Goal: Task Accomplishment & Management: Use online tool/utility

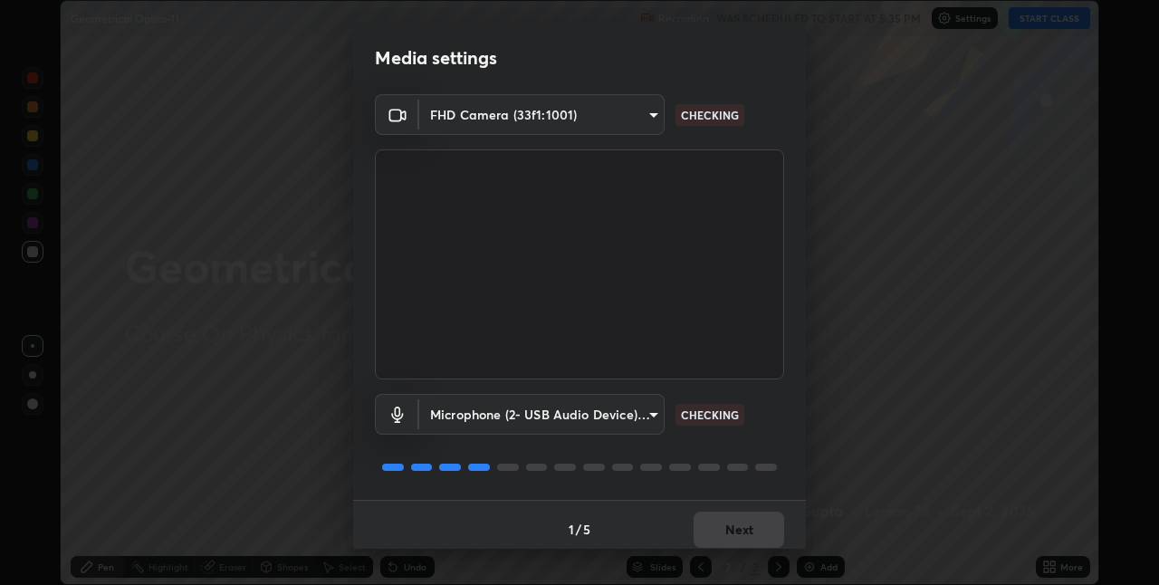
scroll to position [9, 0]
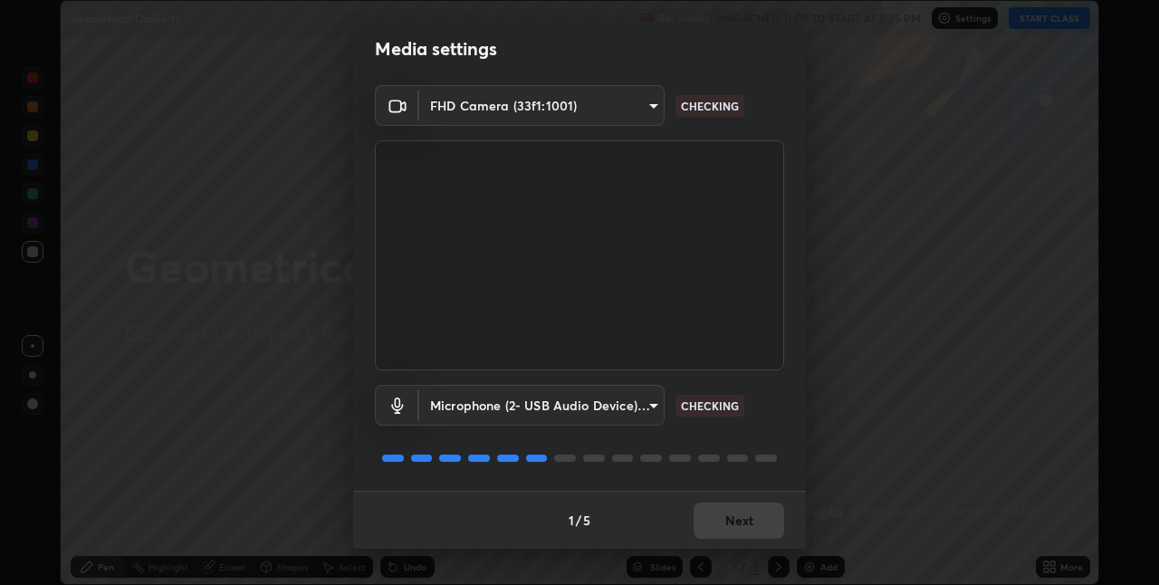
click at [744, 519] on div "1 / 5 Next" at bounding box center [579, 520] width 453 height 58
click at [746, 523] on div "1 / 5 Next" at bounding box center [579, 520] width 453 height 58
click at [746, 514] on div "1 / 5 Next" at bounding box center [579, 520] width 453 height 58
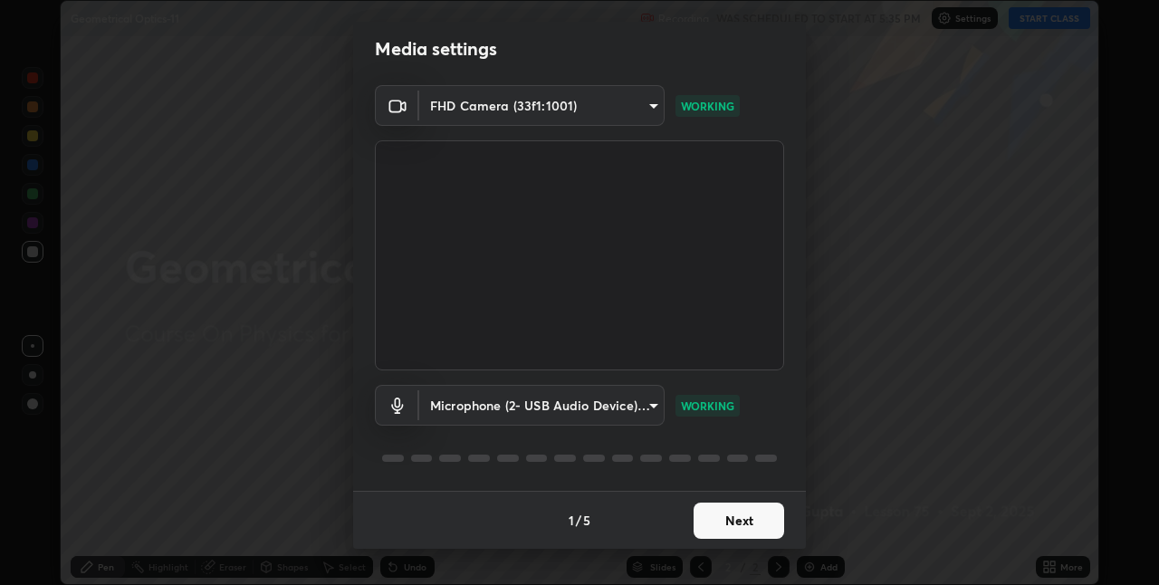
click at [731, 523] on button "Next" at bounding box center [739, 521] width 91 height 36
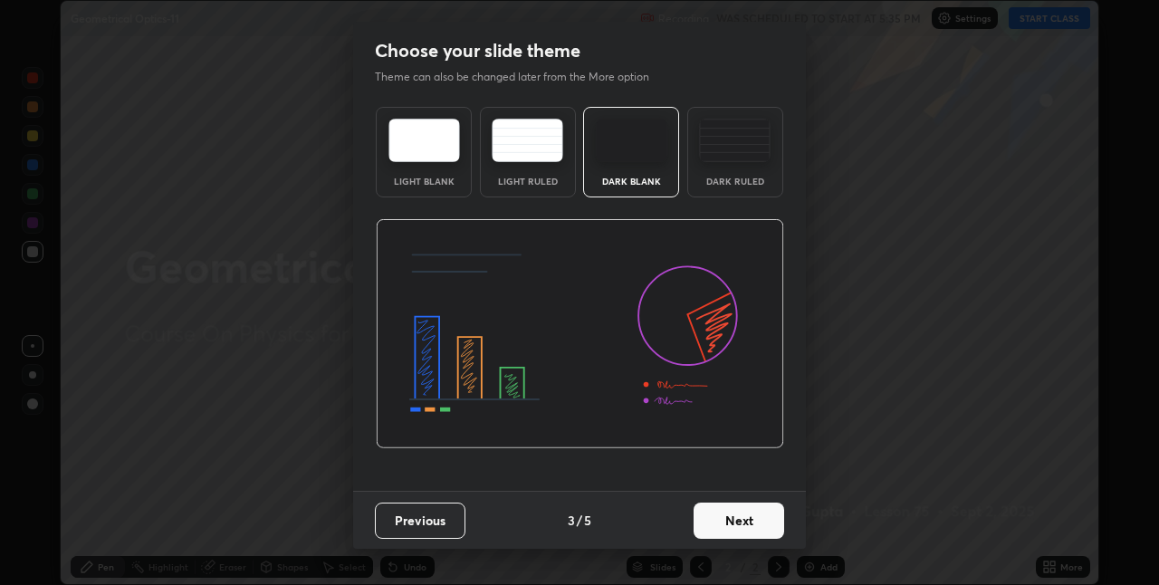
click at [746, 523] on button "Next" at bounding box center [739, 521] width 91 height 36
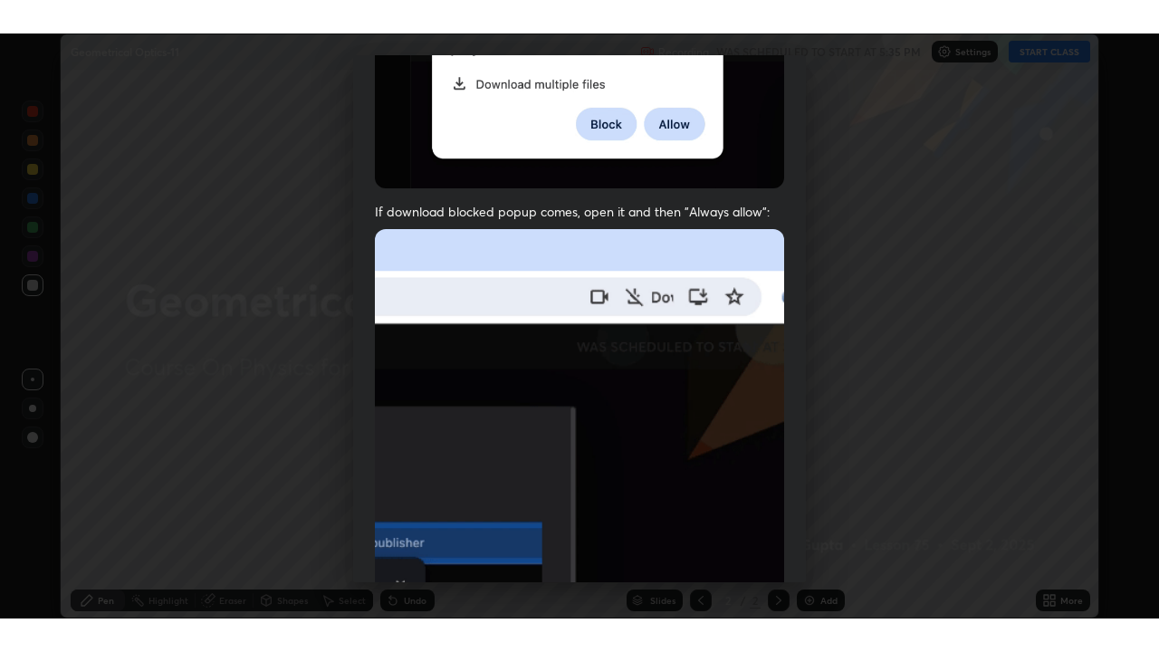
scroll to position [379, 0]
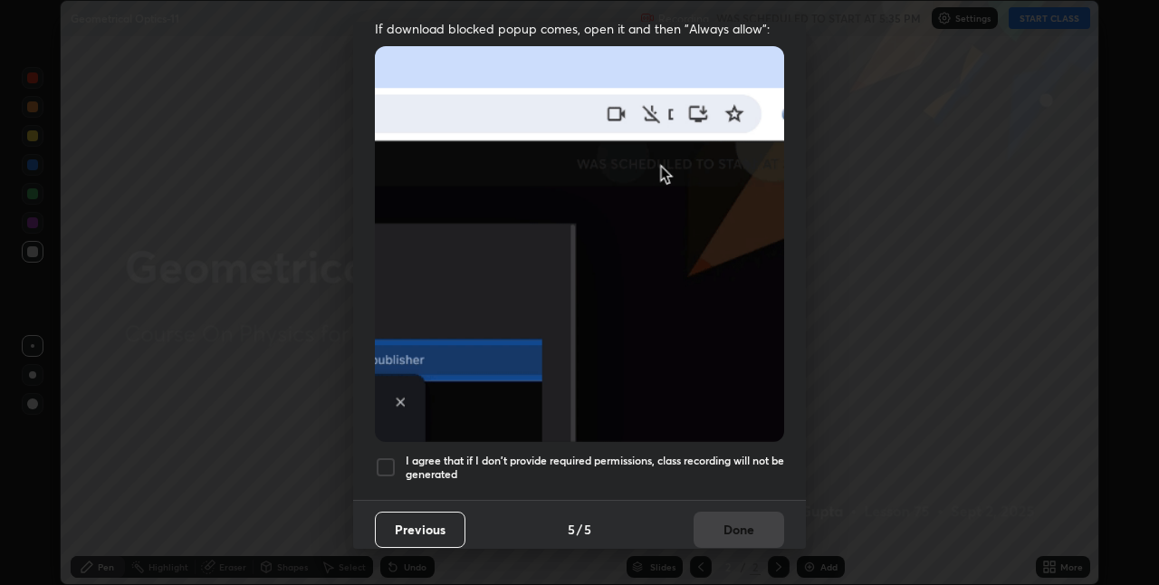
click at [419, 465] on h5 "I agree that if I don't provide required permissions, class recording will not …" at bounding box center [595, 468] width 379 height 28
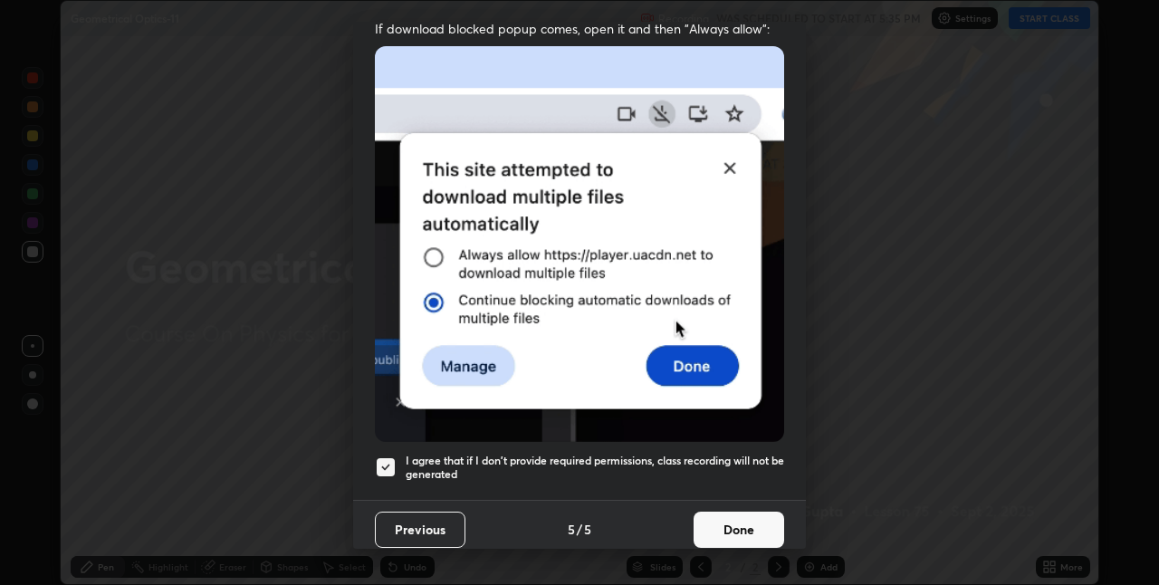
click at [717, 523] on button "Done" at bounding box center [739, 530] width 91 height 36
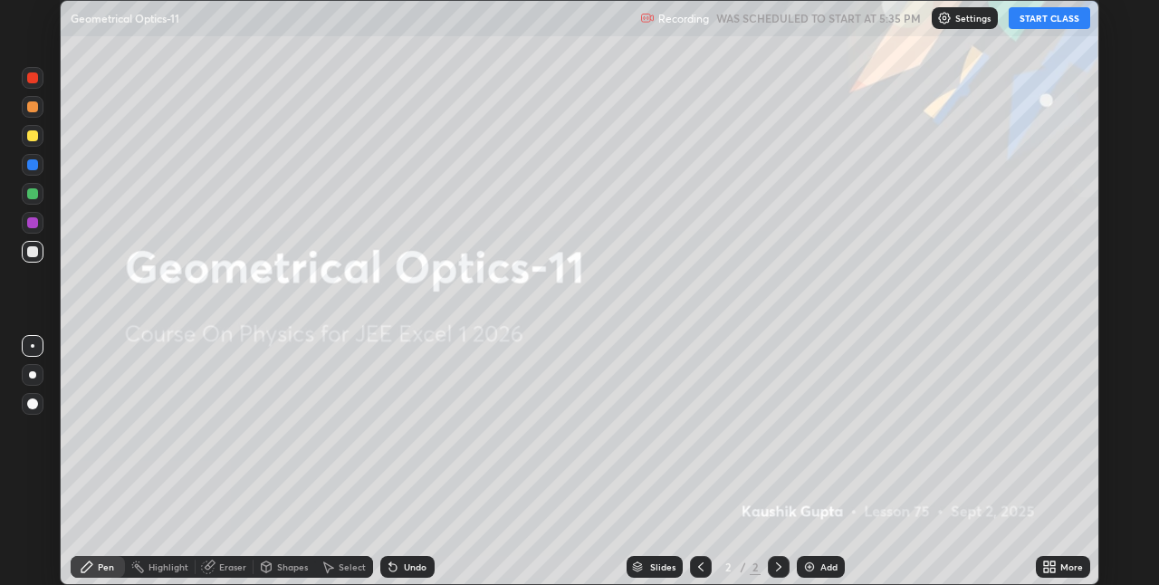
click at [1046, 564] on icon at bounding box center [1046, 563] width 5 height 5
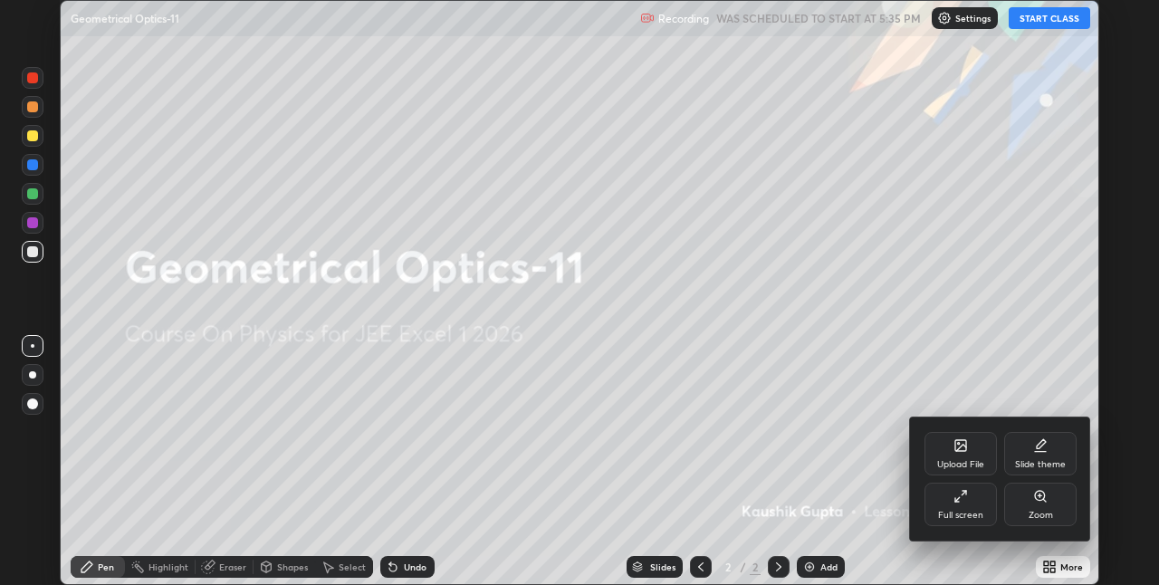
click at [973, 516] on div "Full screen" at bounding box center [960, 515] width 45 height 9
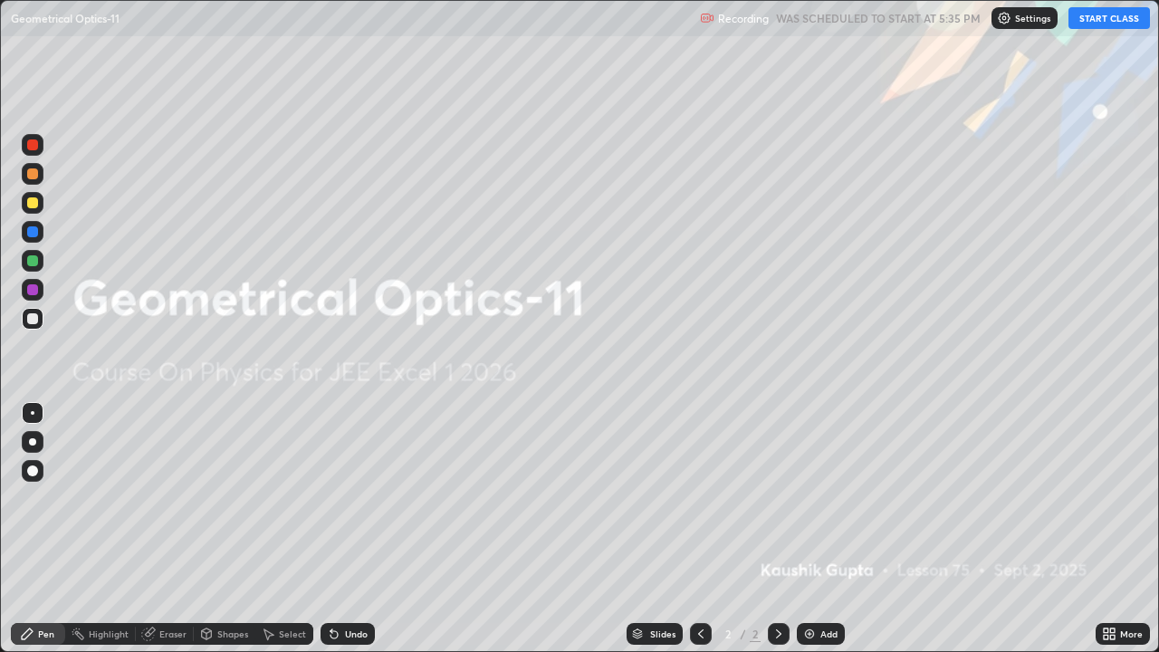
scroll to position [652, 1159]
click at [1120, 20] on button "START CLASS" at bounding box center [1110, 18] width 82 height 22
click at [823, 584] on div "Add" at bounding box center [828, 633] width 17 height 9
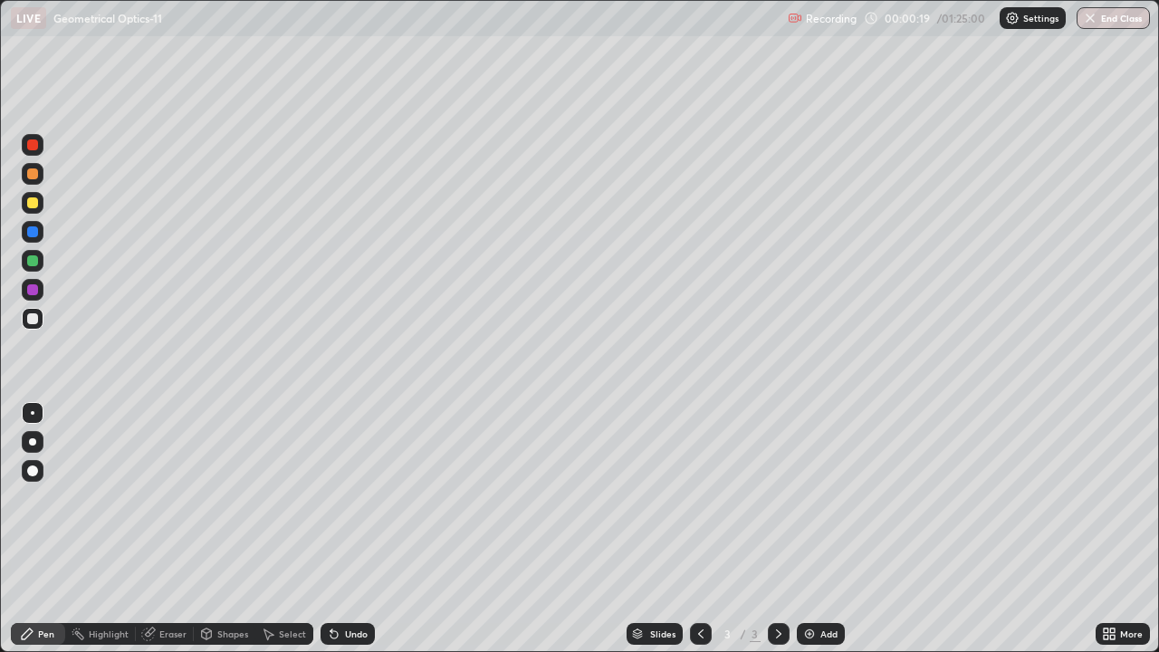
click at [36, 148] on div at bounding box center [32, 144] width 11 height 11
click at [227, 584] on div "Shapes" at bounding box center [225, 634] width 62 height 22
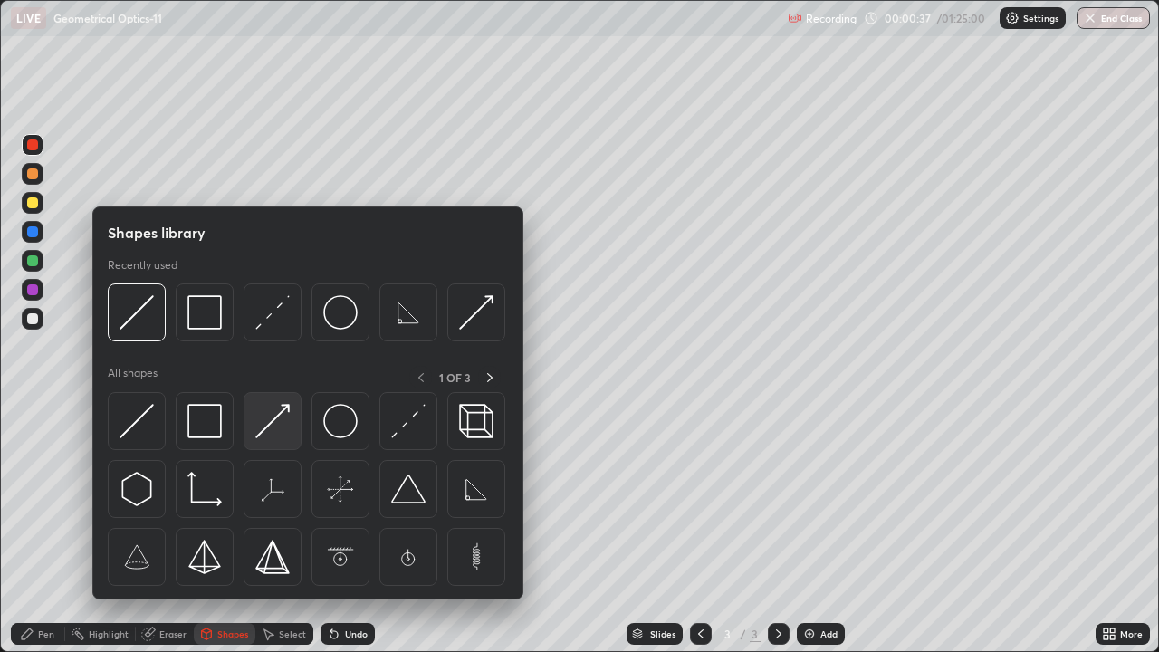
click at [276, 432] on img at bounding box center [272, 421] width 34 height 34
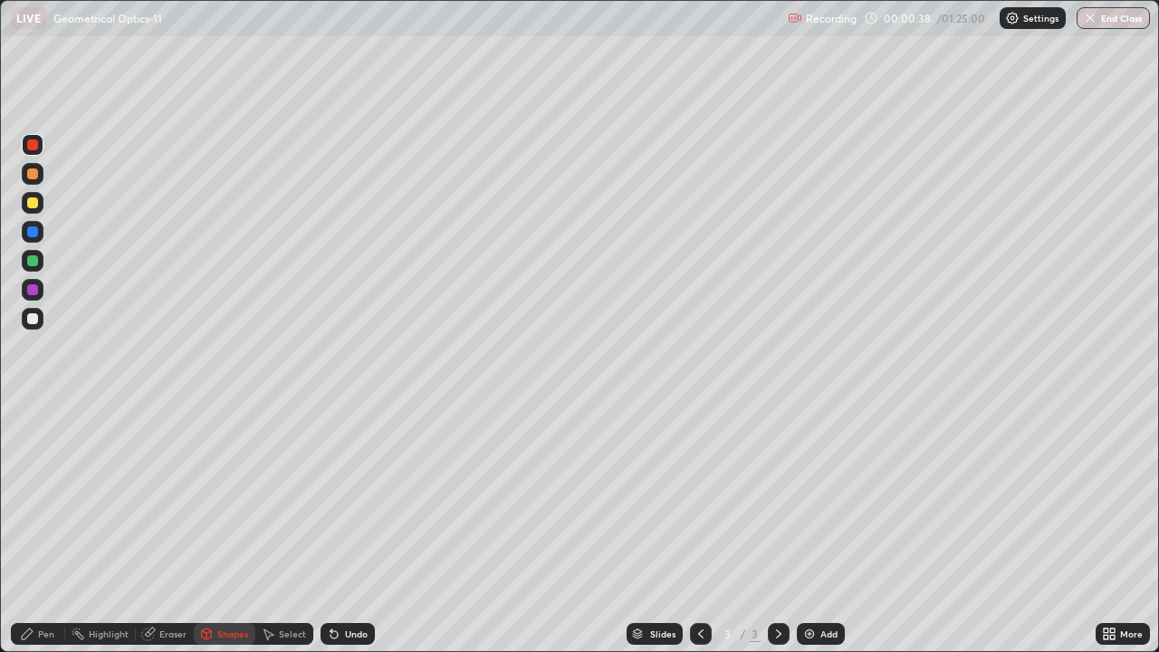
click at [231, 584] on div "Shapes" at bounding box center [232, 633] width 31 height 9
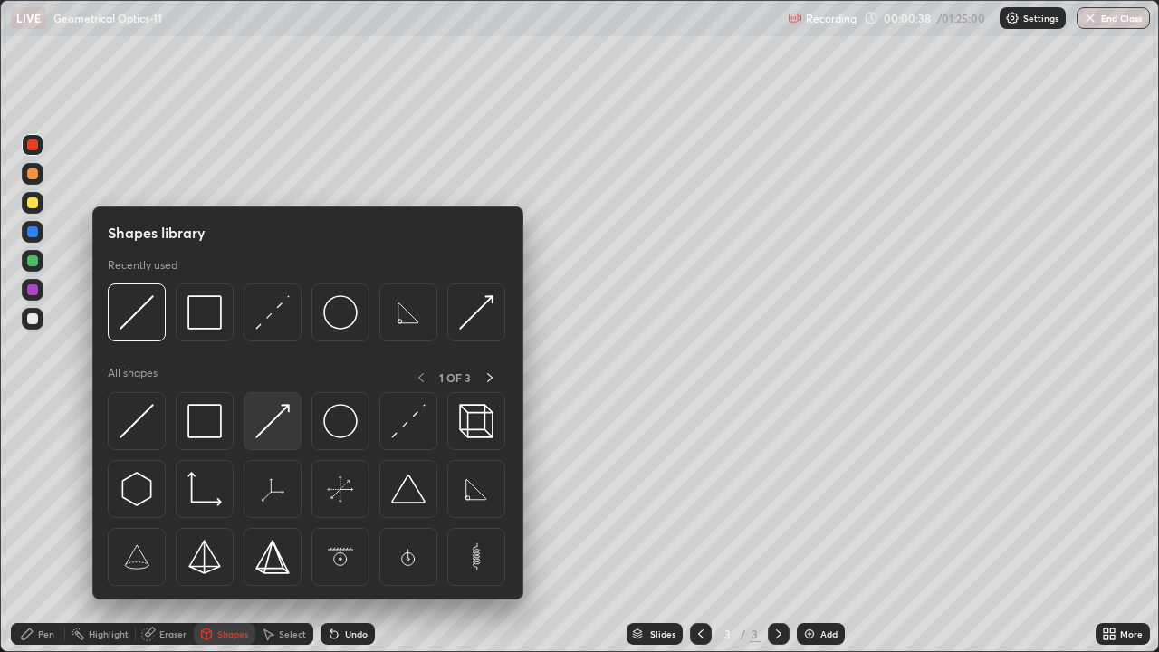
click at [254, 427] on div at bounding box center [273, 421] width 58 height 58
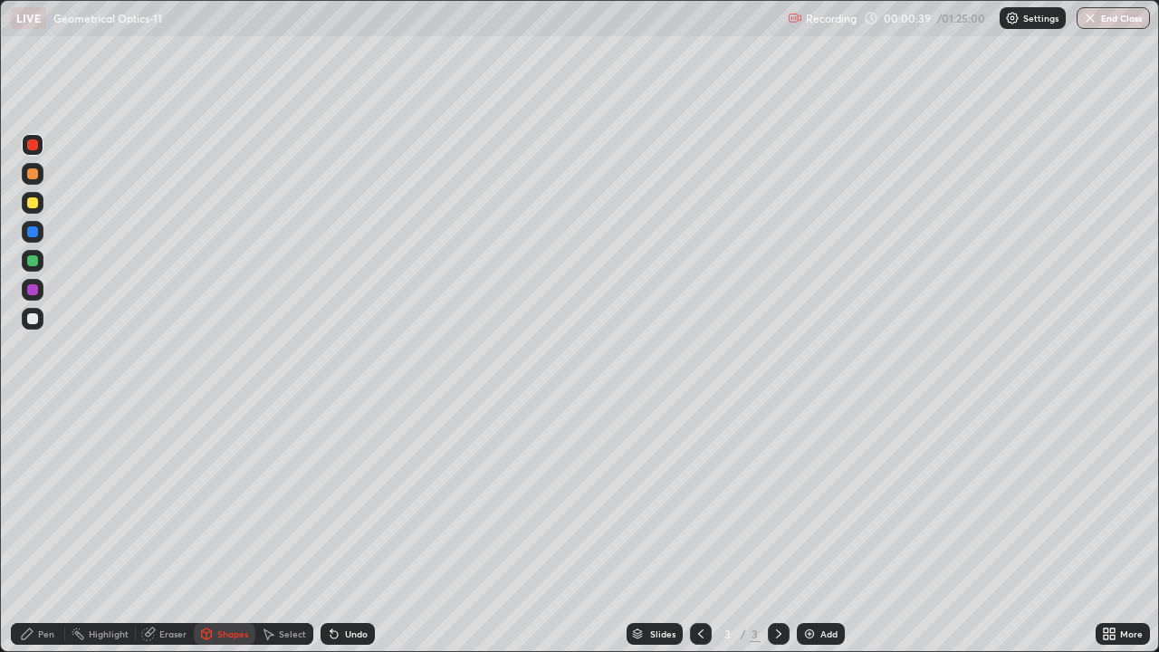
click at [215, 584] on div "Shapes" at bounding box center [225, 634] width 62 height 22
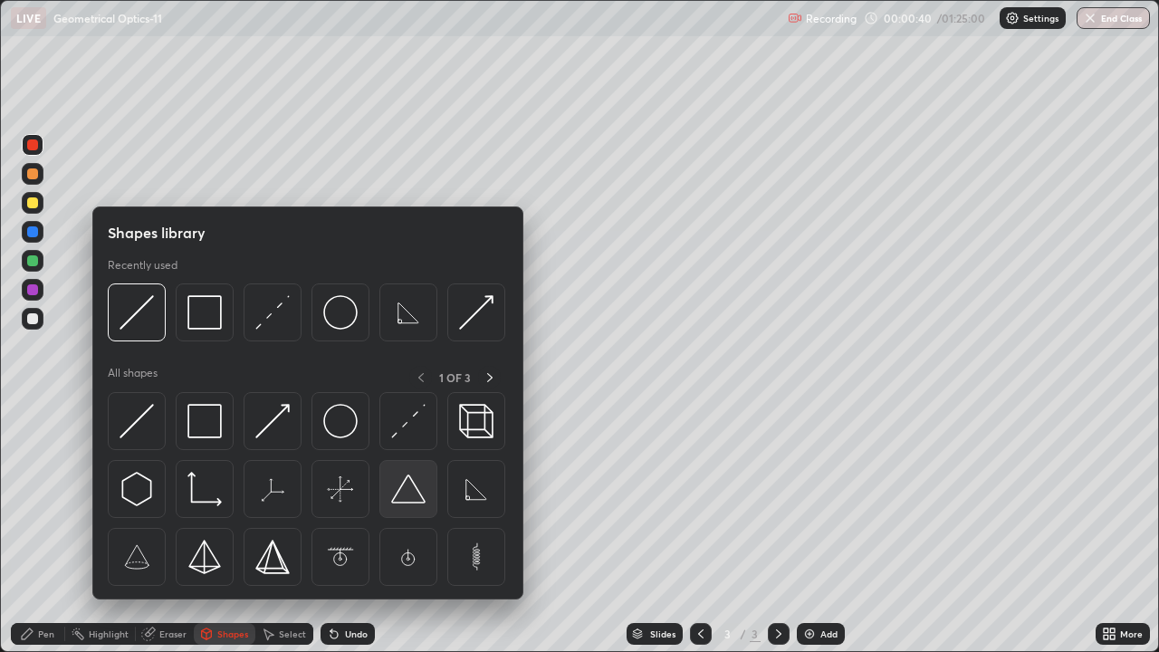
click at [398, 497] on img at bounding box center [408, 489] width 34 height 34
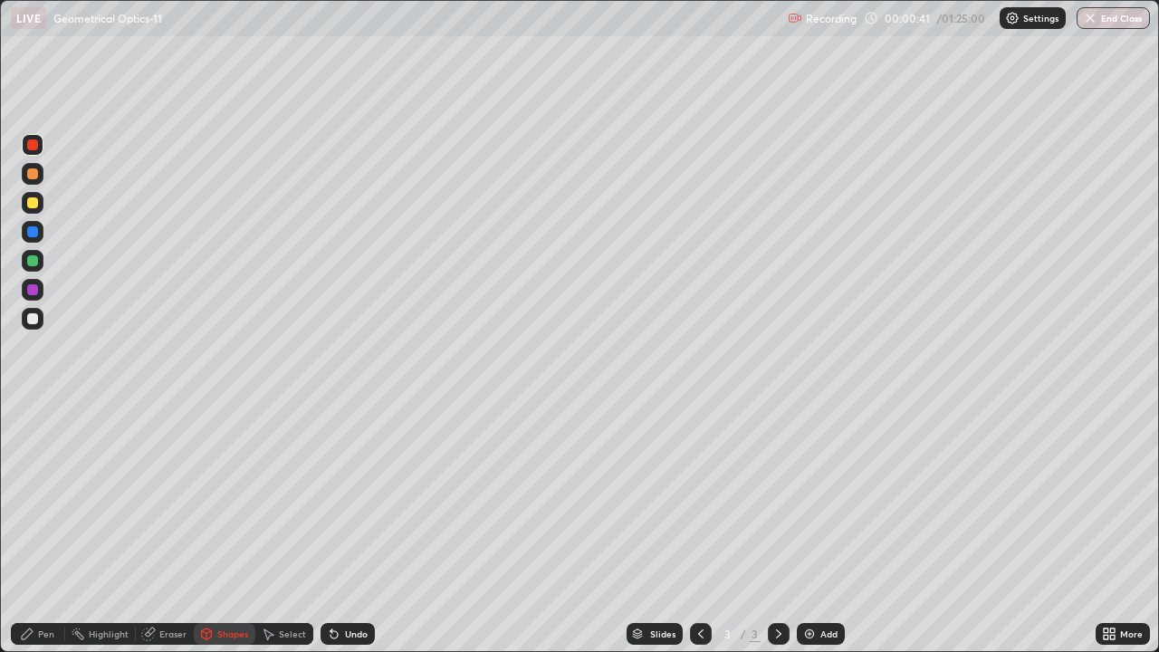
click at [34, 318] on div at bounding box center [32, 318] width 11 height 11
click at [37, 584] on div "Pen" at bounding box center [38, 634] width 54 height 22
click at [34, 319] on div at bounding box center [32, 318] width 11 height 11
click at [33, 205] on div at bounding box center [32, 202] width 11 height 11
click at [345, 584] on div "Undo" at bounding box center [356, 633] width 23 height 9
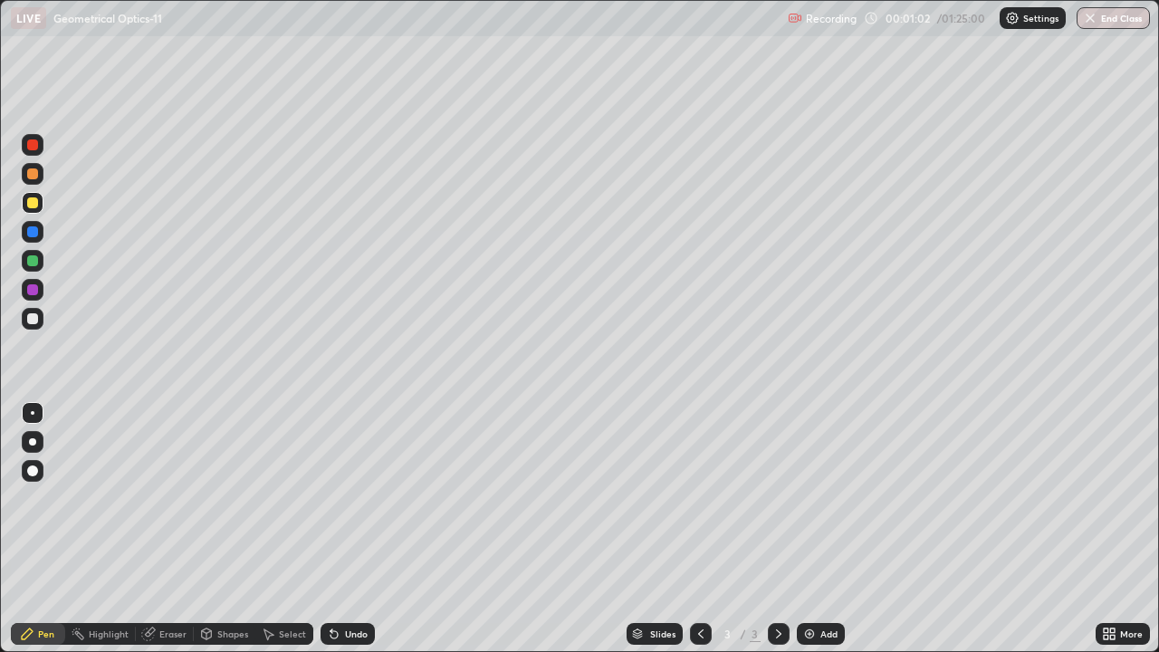
click at [341, 584] on div "Undo" at bounding box center [348, 634] width 54 height 22
click at [37, 314] on div at bounding box center [33, 319] width 22 height 22
click at [34, 261] on div at bounding box center [32, 260] width 11 height 11
click at [338, 584] on div "Undo" at bounding box center [348, 634] width 54 height 22
click at [31, 203] on div at bounding box center [32, 202] width 11 height 11
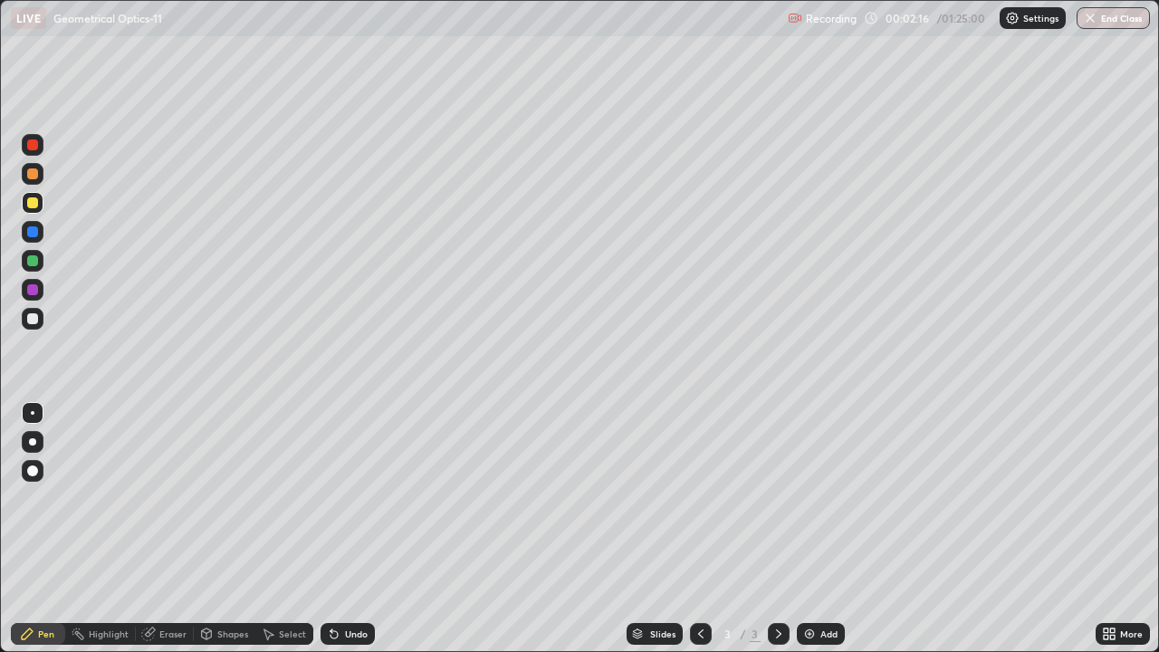
click at [33, 232] on div at bounding box center [32, 231] width 11 height 11
click at [353, 584] on div "Undo" at bounding box center [356, 633] width 23 height 9
click at [350, 584] on div "Undo" at bounding box center [356, 633] width 23 height 9
click at [351, 584] on div "Undo" at bounding box center [356, 633] width 23 height 9
click at [338, 584] on icon at bounding box center [334, 634] width 14 height 14
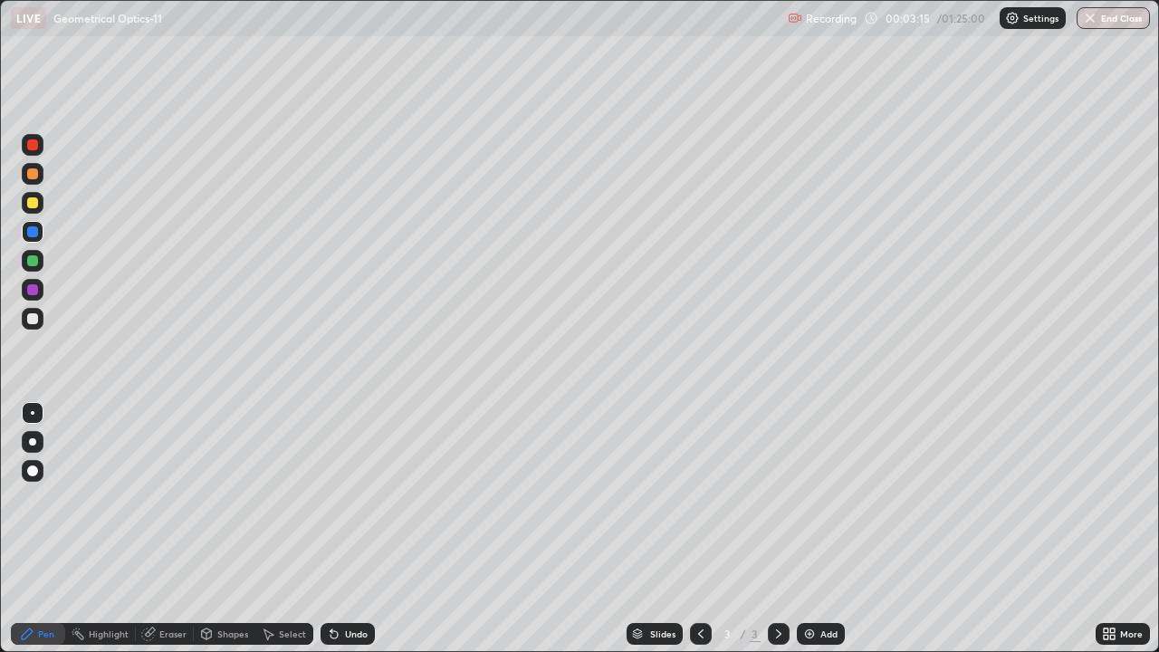
click at [340, 584] on div "Undo" at bounding box center [348, 634] width 54 height 22
click at [345, 584] on div "Undo" at bounding box center [356, 633] width 23 height 9
click at [354, 584] on div "Undo" at bounding box center [356, 633] width 23 height 9
click at [345, 584] on div "Undo" at bounding box center [356, 633] width 23 height 9
click at [331, 584] on icon at bounding box center [334, 634] width 7 height 7
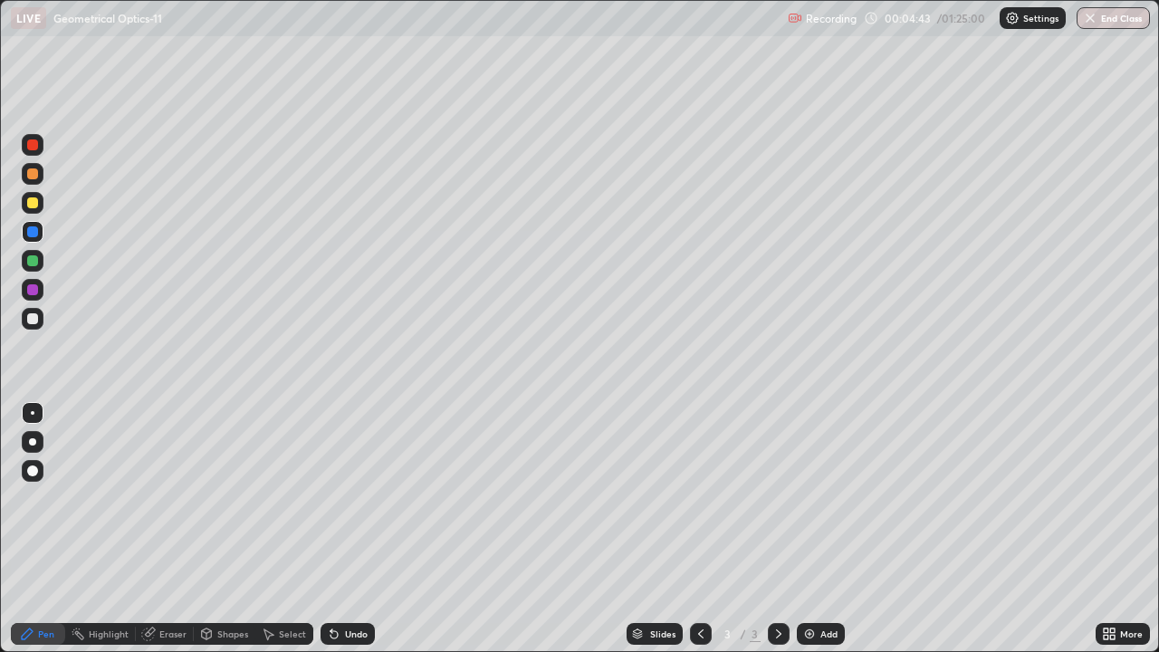
click at [287, 584] on div "Select" at bounding box center [292, 633] width 27 height 9
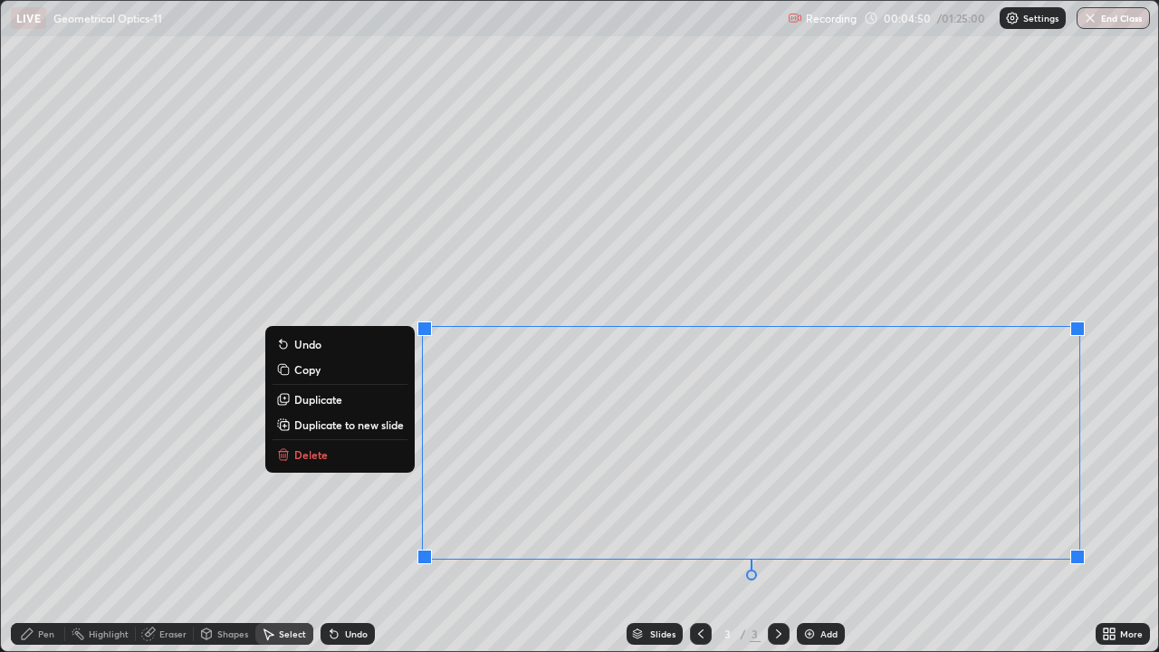
click at [387, 426] on p "Duplicate to new slide" at bounding box center [349, 424] width 110 height 14
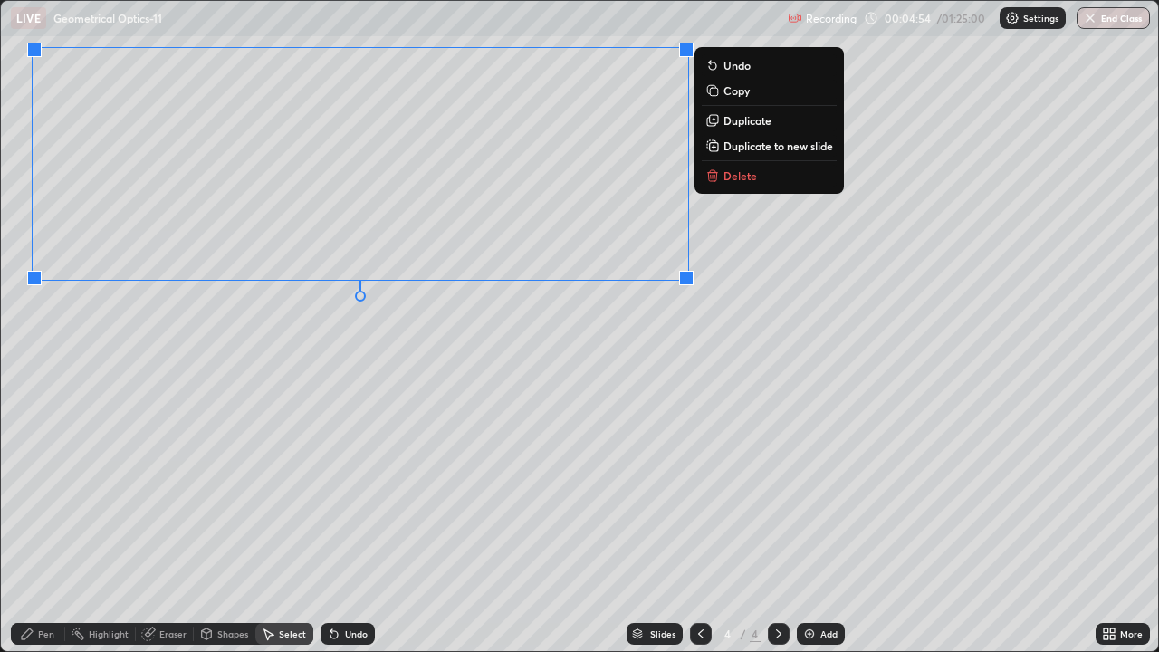
click at [143, 445] on div "0 ° Undo Copy Duplicate Duplicate to new slide Delete" at bounding box center [579, 326] width 1157 height 650
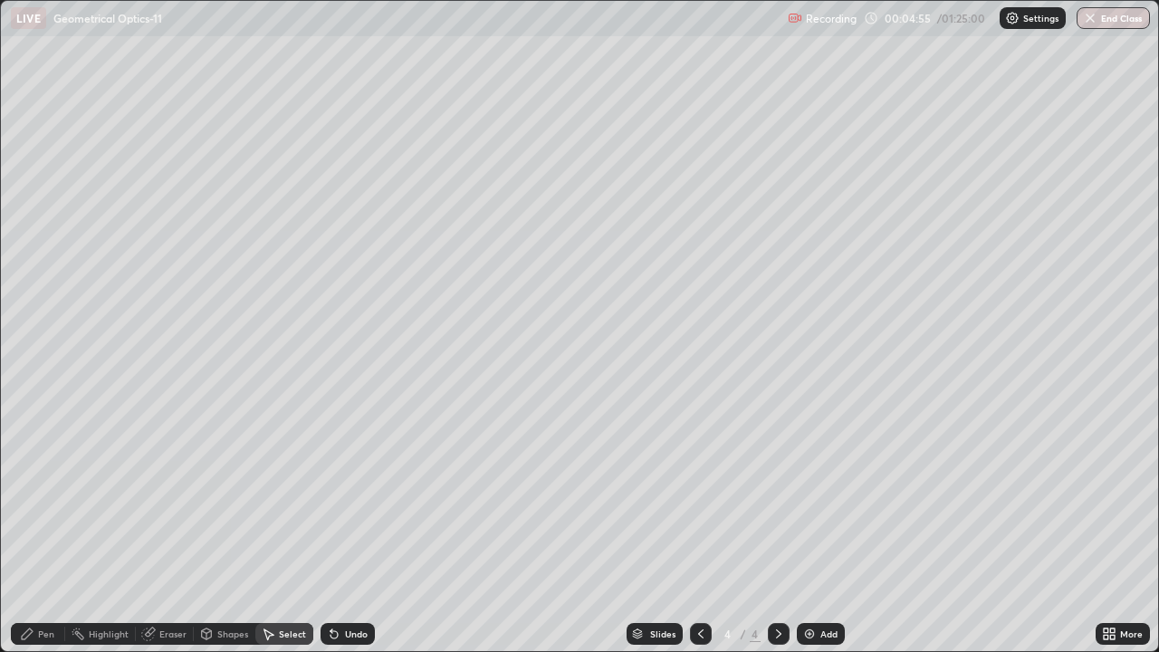
click at [38, 584] on div "Pen" at bounding box center [46, 633] width 16 height 9
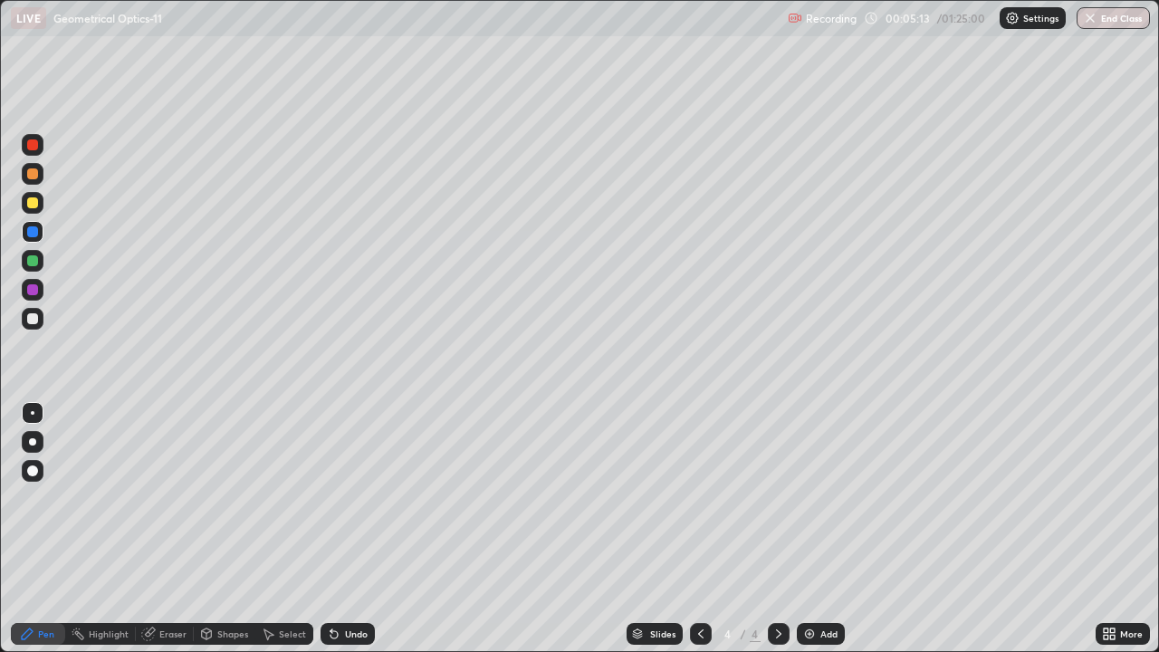
click at [33, 316] on div at bounding box center [32, 318] width 11 height 11
click at [31, 144] on div at bounding box center [32, 144] width 11 height 11
click at [34, 264] on div at bounding box center [32, 260] width 11 height 11
click at [31, 290] on div at bounding box center [32, 289] width 11 height 11
click at [34, 232] on div at bounding box center [32, 231] width 11 height 11
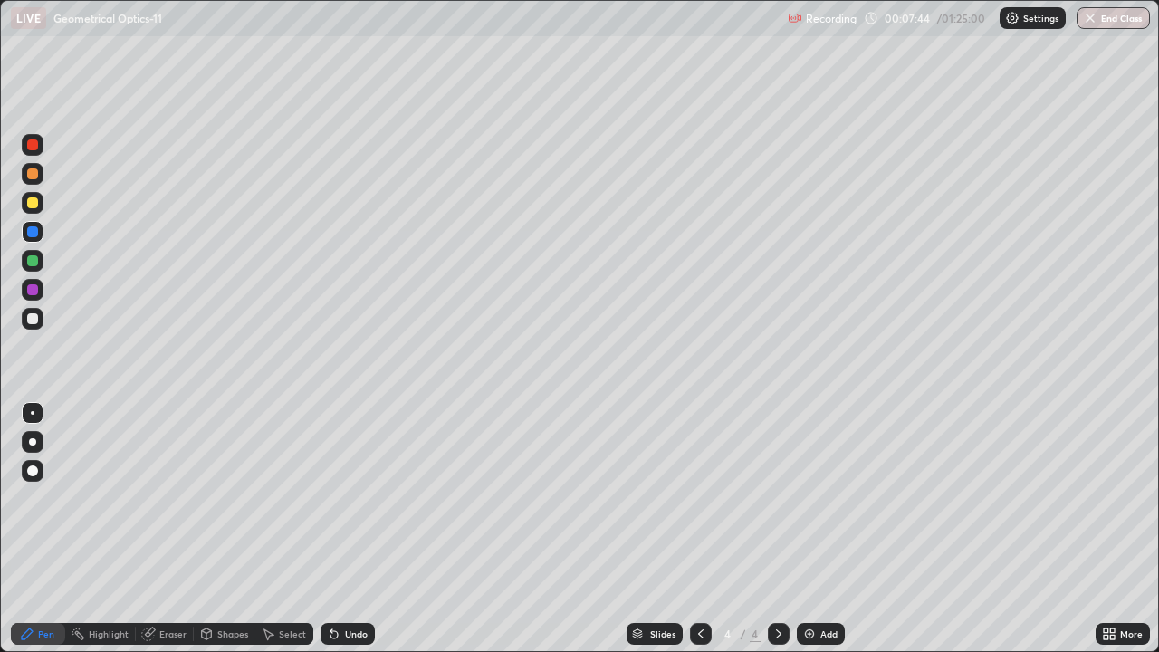
click at [34, 258] on div at bounding box center [32, 260] width 11 height 11
click at [0, 504] on div "Setting up your live class" at bounding box center [579, 326] width 1159 height 652
click at [350, 584] on div "Undo" at bounding box center [356, 633] width 23 height 9
click at [816, 584] on div "Add" at bounding box center [821, 634] width 48 height 22
click at [247, 584] on div "Shapes" at bounding box center [225, 634] width 62 height 22
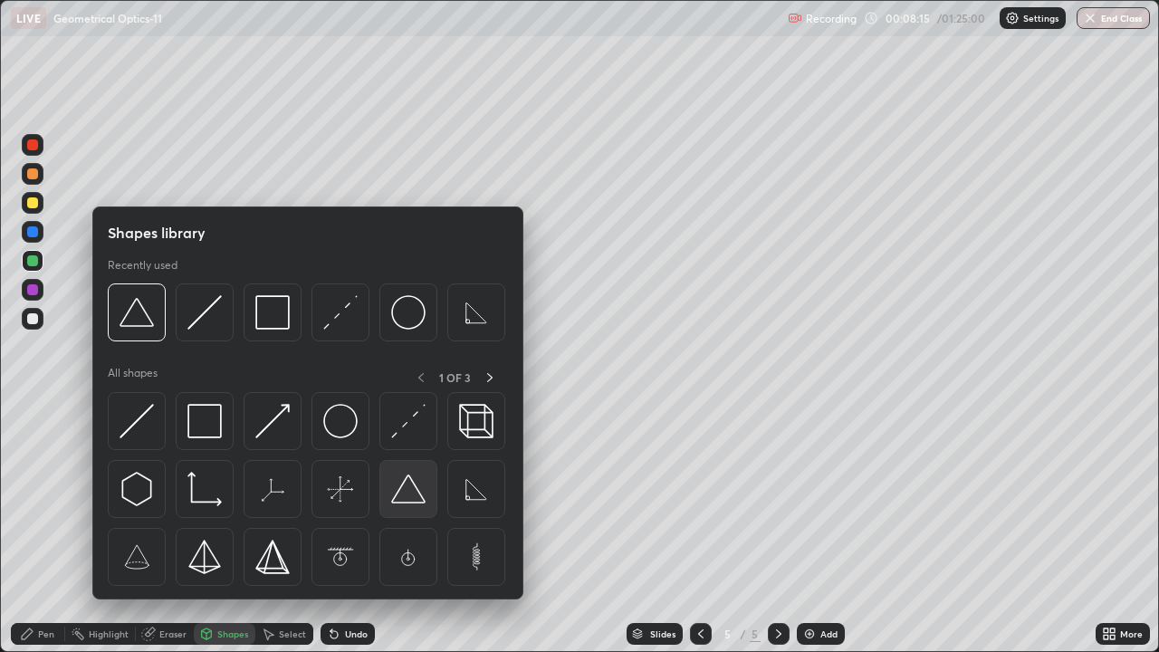
click at [398, 496] on img at bounding box center [408, 489] width 34 height 34
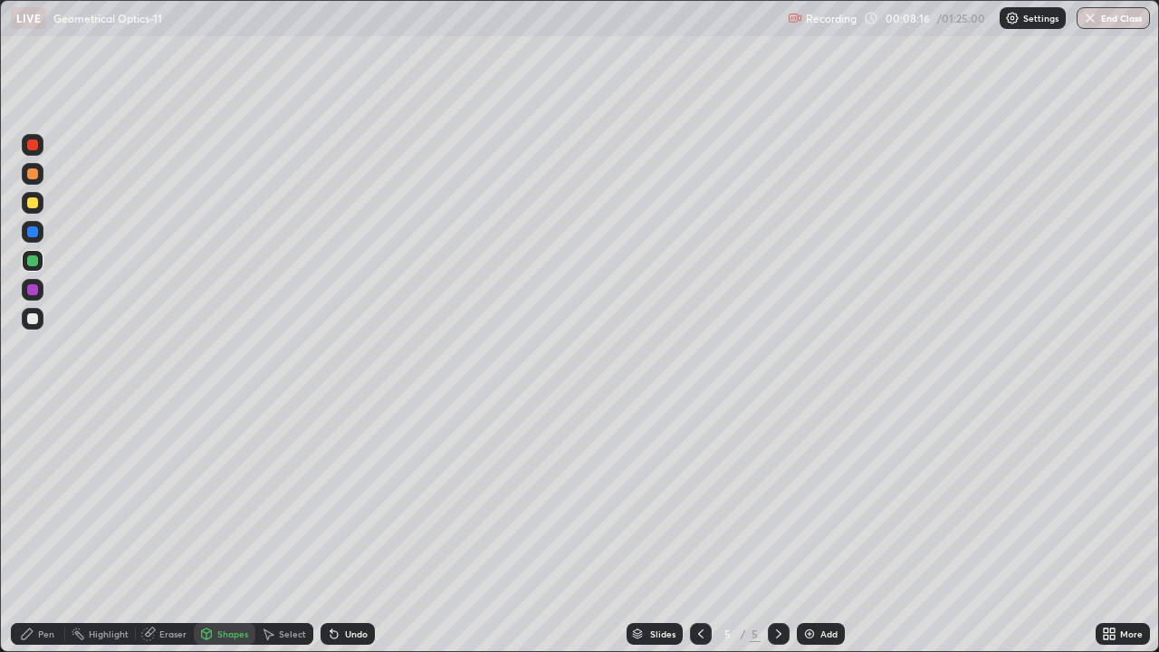
click at [35, 313] on div at bounding box center [32, 318] width 11 height 11
click at [40, 584] on div "Pen" at bounding box center [46, 633] width 16 height 9
click at [31, 322] on div at bounding box center [32, 318] width 11 height 11
click at [31, 149] on div at bounding box center [32, 144] width 11 height 11
click at [32, 233] on div at bounding box center [32, 231] width 11 height 11
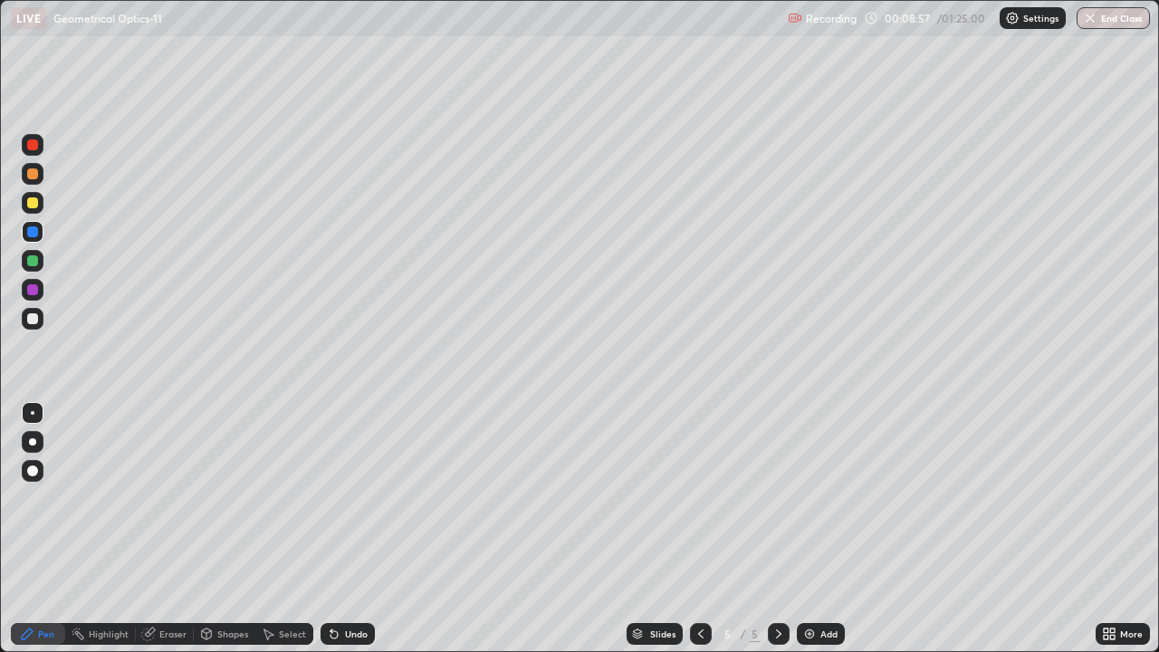
click at [350, 584] on div "Undo" at bounding box center [356, 633] width 23 height 9
click at [331, 584] on icon at bounding box center [334, 634] width 7 height 7
click at [30, 290] on div at bounding box center [32, 289] width 11 height 11
click at [33, 319] on div at bounding box center [32, 318] width 11 height 11
click at [336, 584] on div "Undo" at bounding box center [348, 634] width 54 height 22
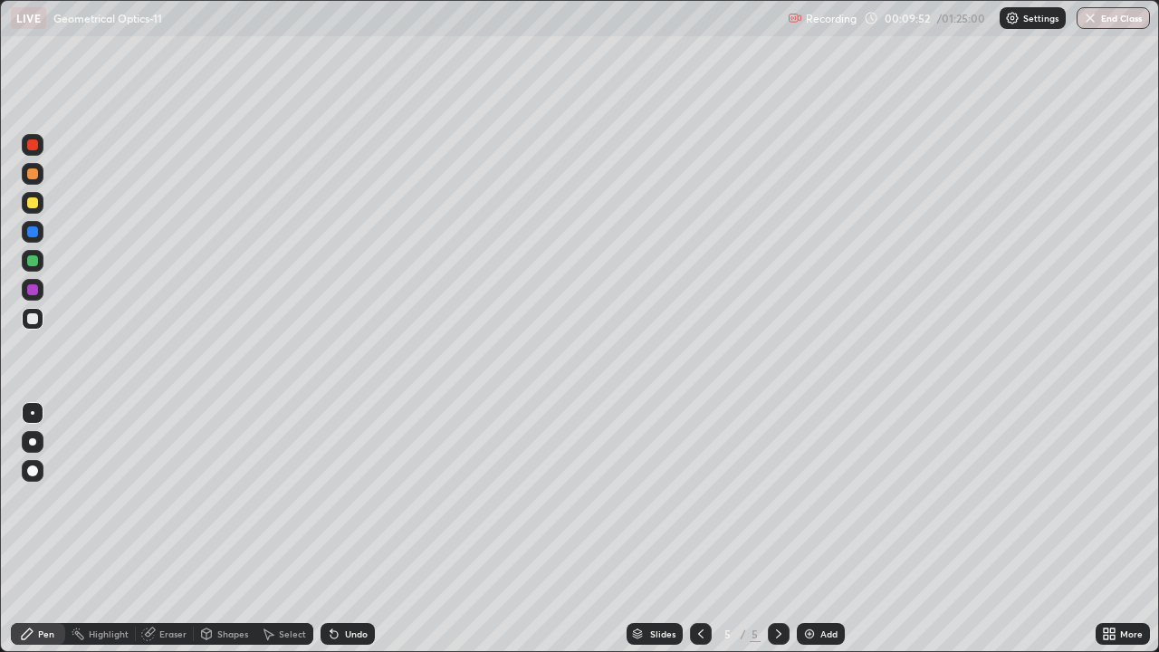
click at [354, 584] on div "Undo" at bounding box center [348, 634] width 54 height 22
click at [345, 584] on div "Undo" at bounding box center [356, 633] width 23 height 9
click at [815, 584] on div "Add" at bounding box center [821, 634] width 48 height 22
click at [34, 143] on div at bounding box center [32, 144] width 11 height 11
click at [352, 584] on div "Undo" at bounding box center [348, 634] width 54 height 22
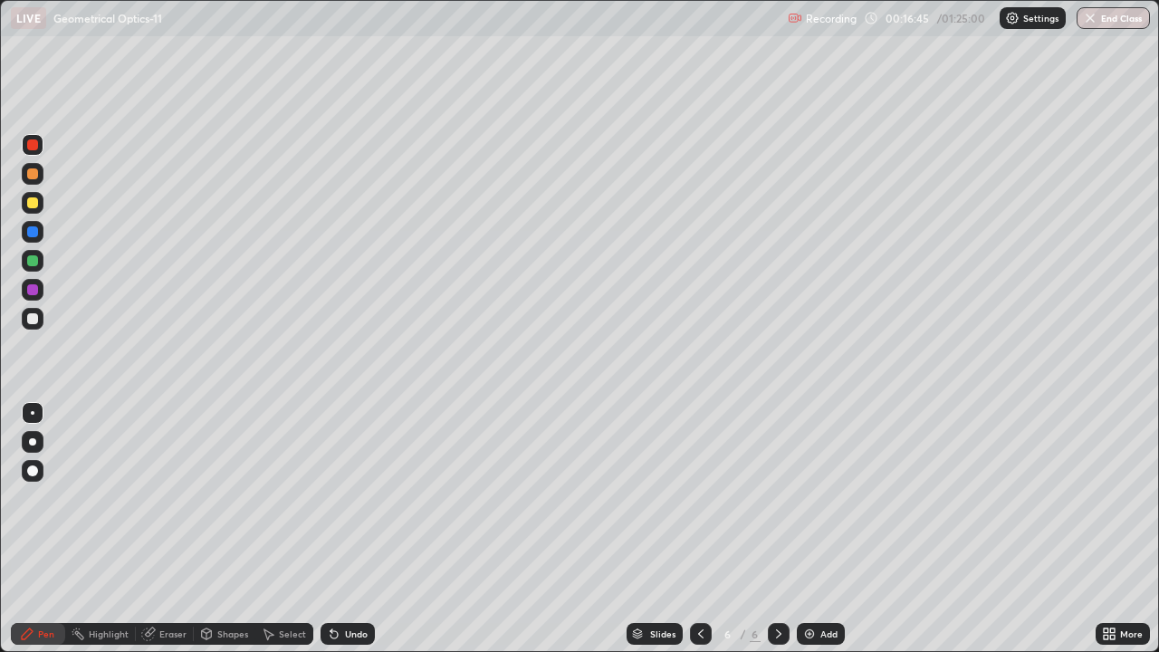
click at [221, 584] on div "Shapes" at bounding box center [232, 633] width 31 height 9
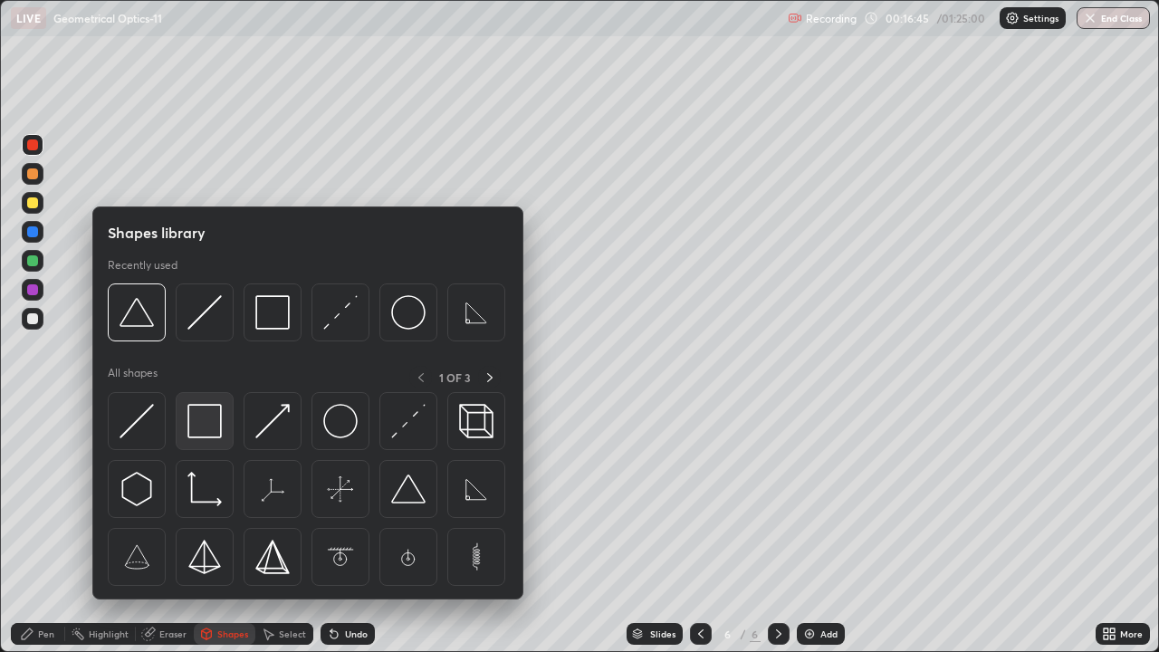
click at [194, 428] on img at bounding box center [204, 421] width 34 height 34
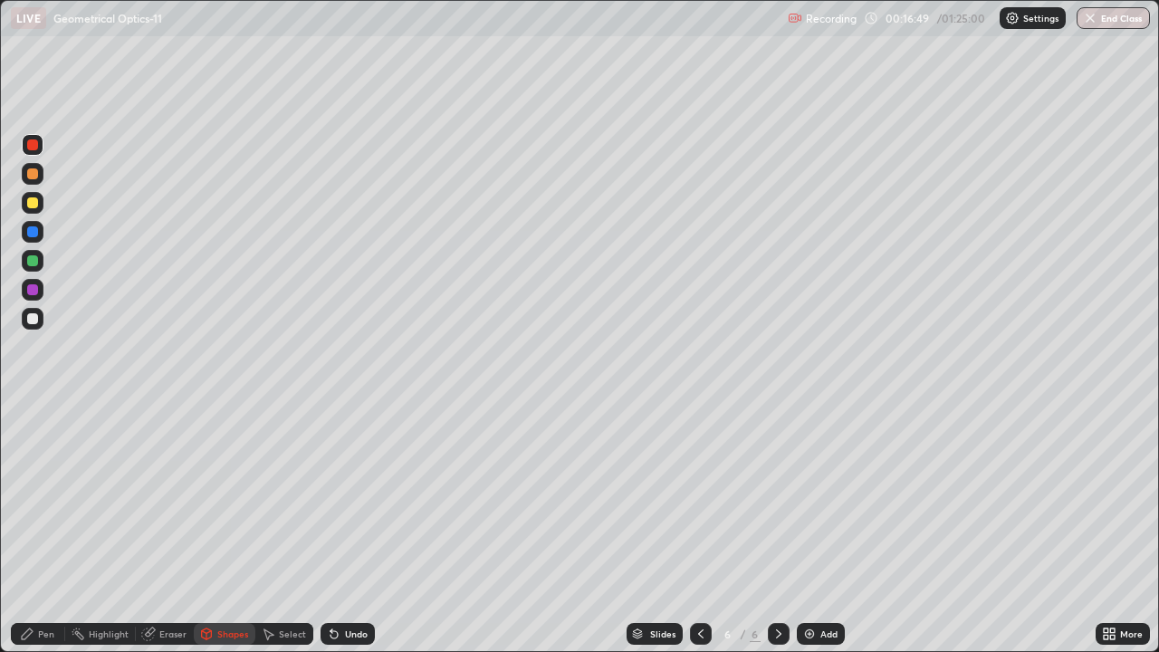
click at [219, 584] on div "Shapes" at bounding box center [225, 634] width 62 height 22
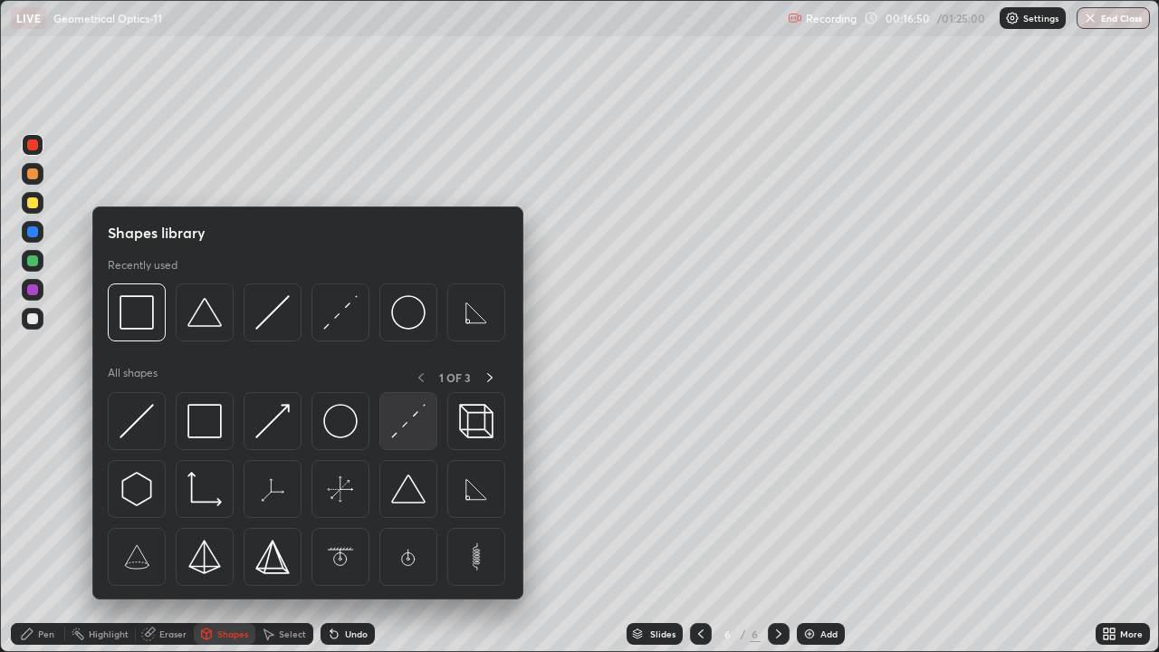
click at [406, 417] on img at bounding box center [408, 421] width 34 height 34
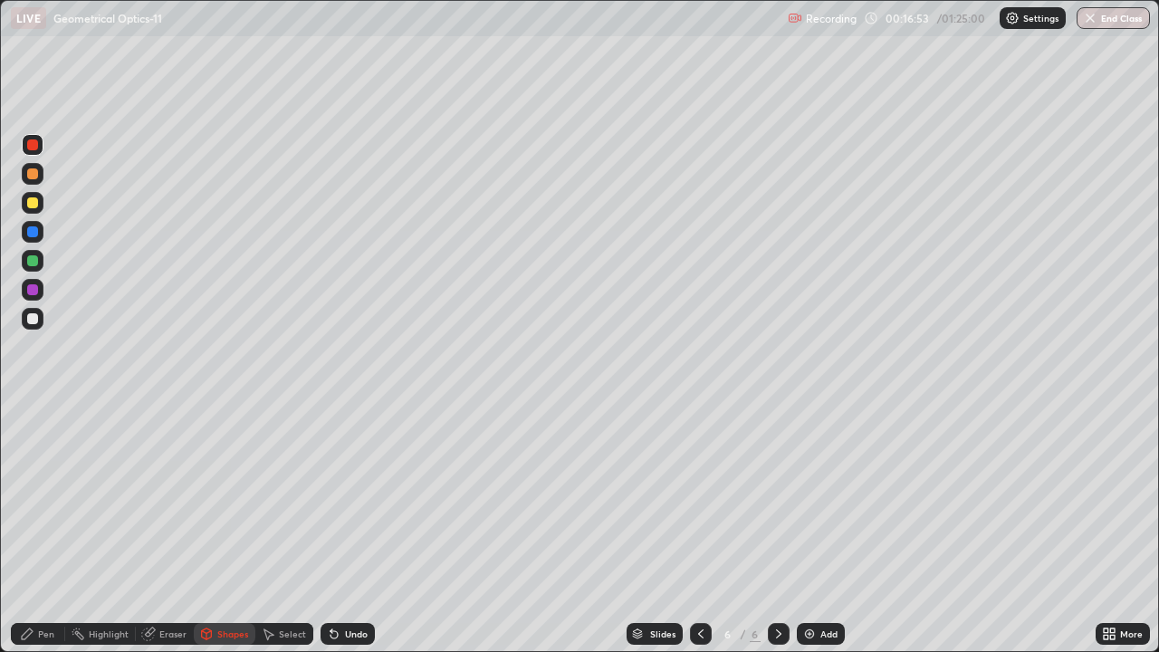
click at [27, 584] on icon at bounding box center [27, 634] width 14 height 14
click at [33, 316] on div at bounding box center [32, 318] width 11 height 11
click at [165, 584] on div "Eraser" at bounding box center [172, 633] width 27 height 9
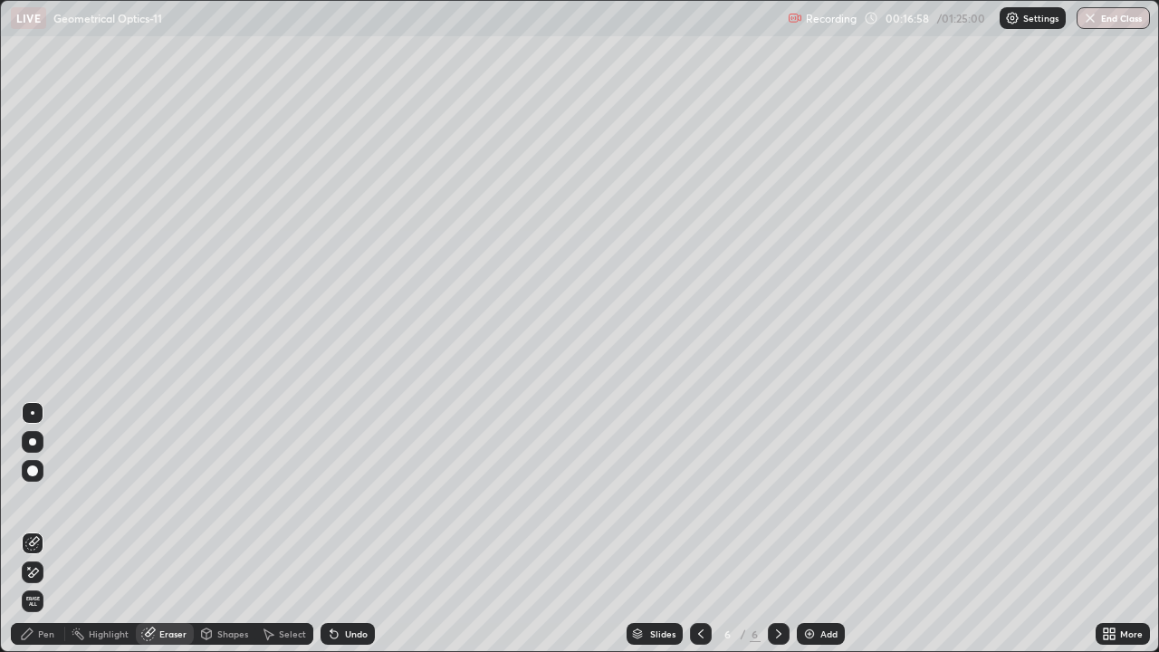
click at [39, 584] on span "Erase all" at bounding box center [33, 601] width 20 height 11
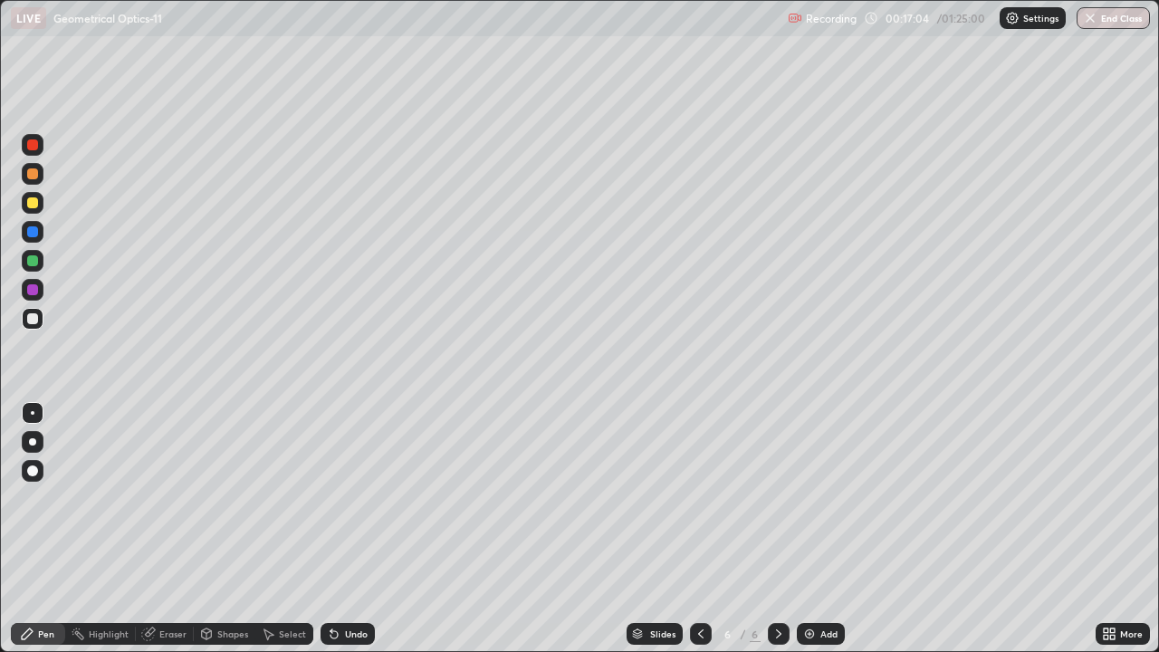
click at [217, 584] on div "Shapes" at bounding box center [232, 633] width 31 height 9
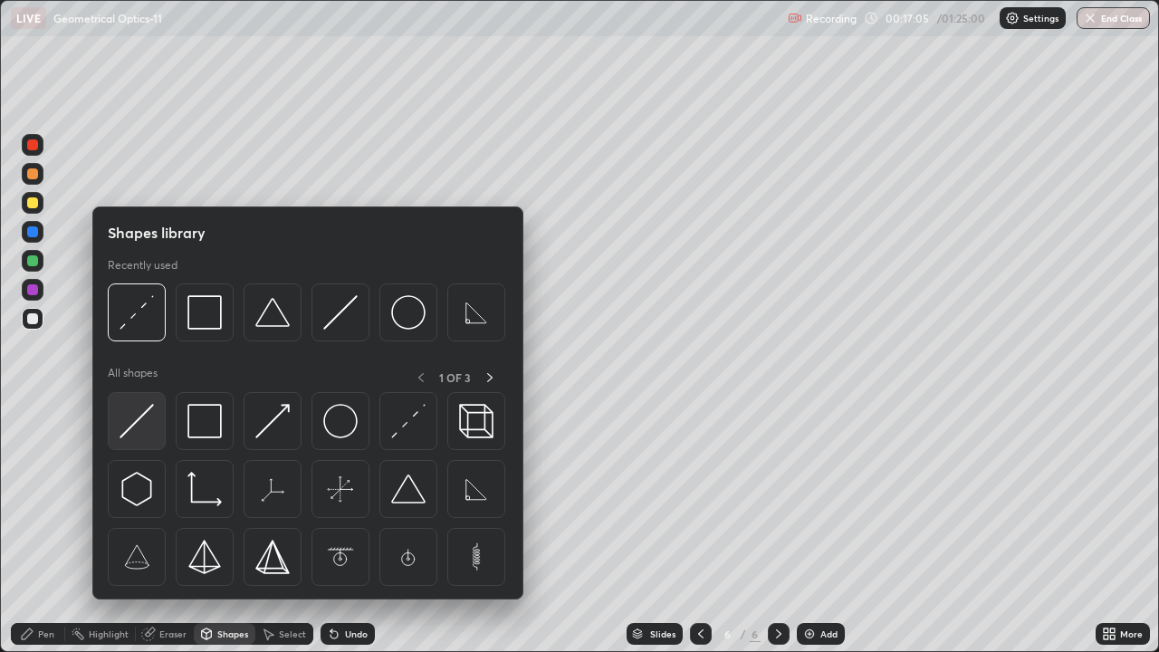
click at [136, 417] on img at bounding box center [137, 421] width 34 height 34
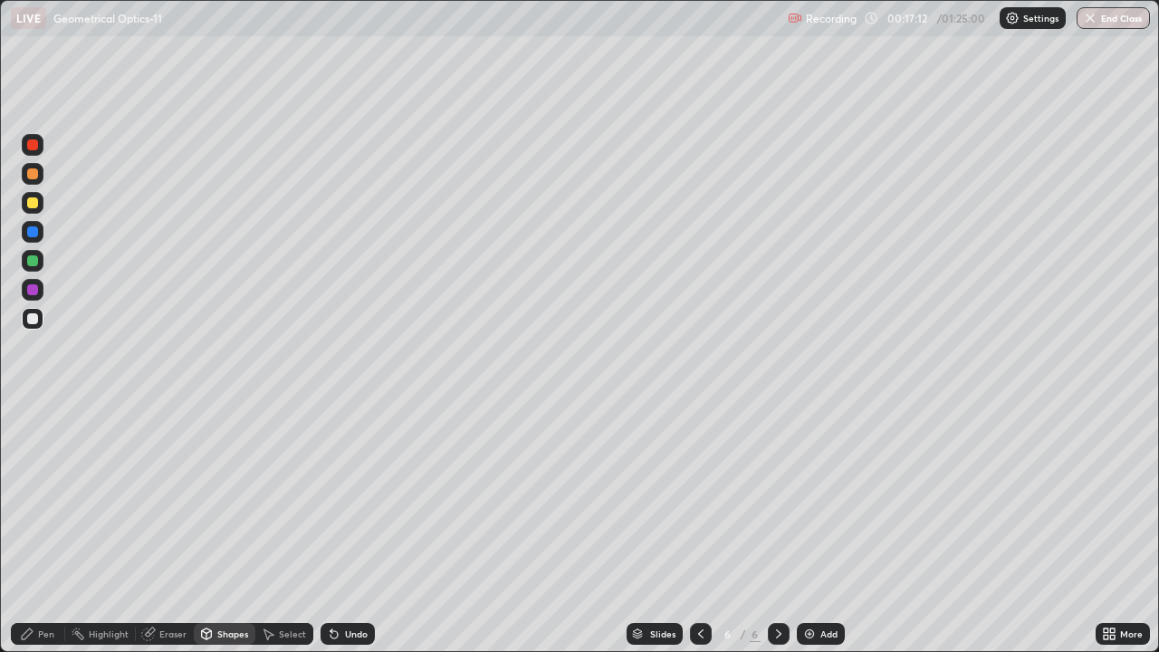
click at [239, 584] on div "Shapes" at bounding box center [232, 633] width 31 height 9
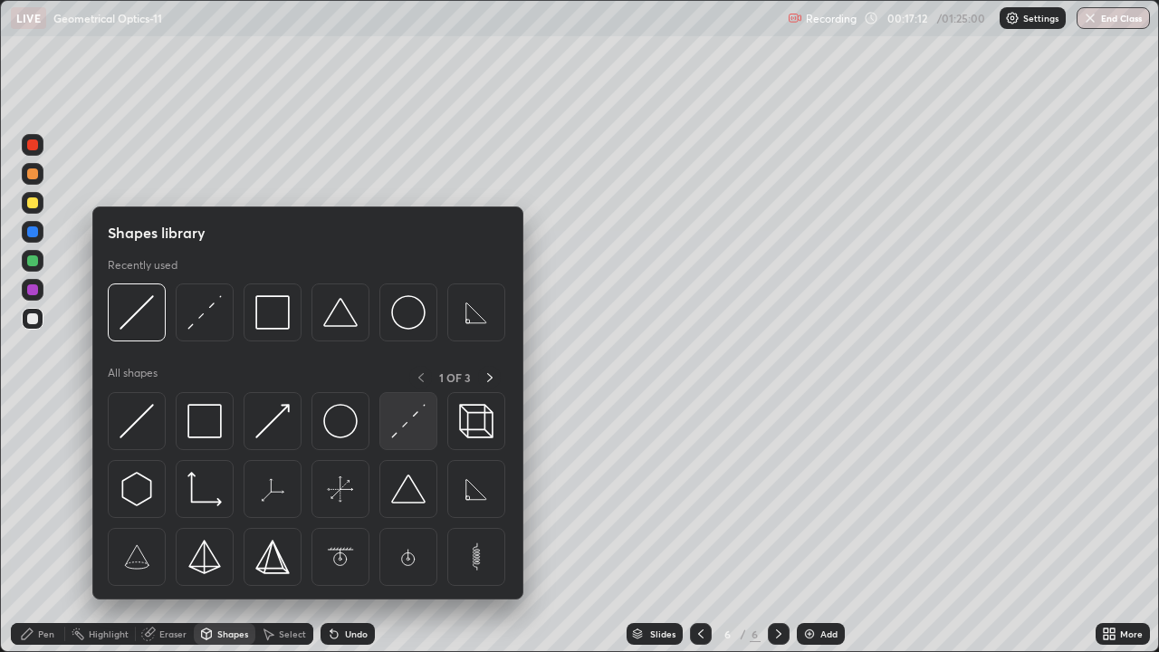
click at [400, 410] on img at bounding box center [408, 421] width 34 height 34
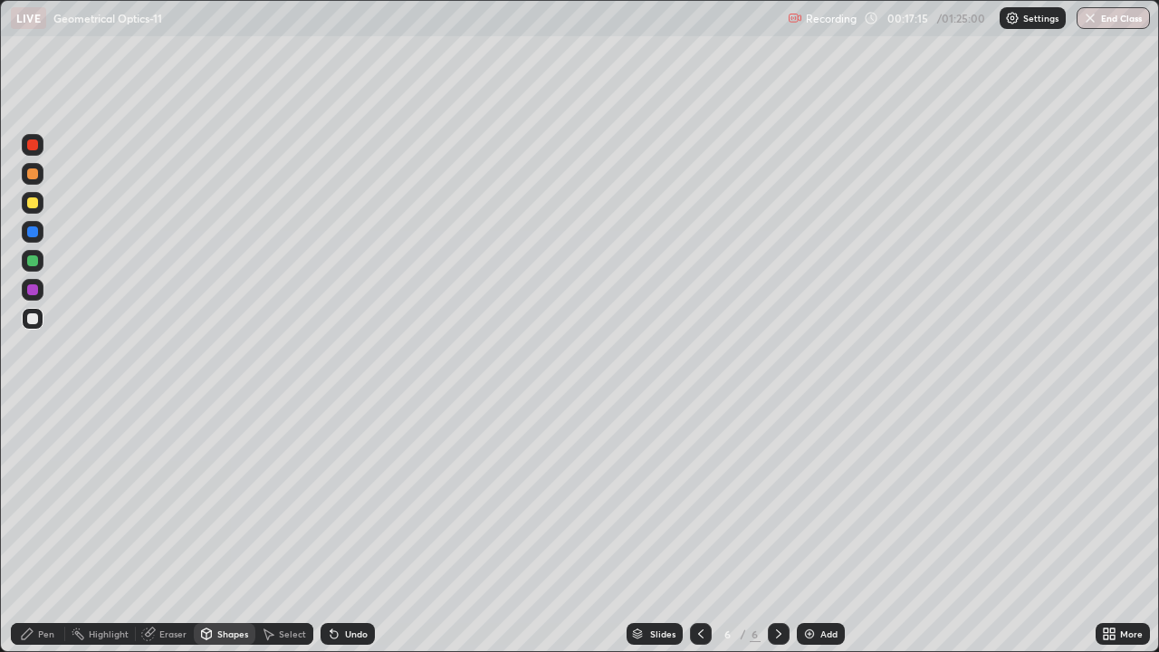
click at [51, 584] on div "Pen" at bounding box center [38, 634] width 54 height 22
click at [28, 311] on div at bounding box center [33, 319] width 22 height 22
click at [341, 584] on div "Undo" at bounding box center [348, 634] width 54 height 22
click at [345, 584] on div "Undo" at bounding box center [356, 633] width 23 height 9
click at [34, 264] on div at bounding box center [32, 260] width 11 height 11
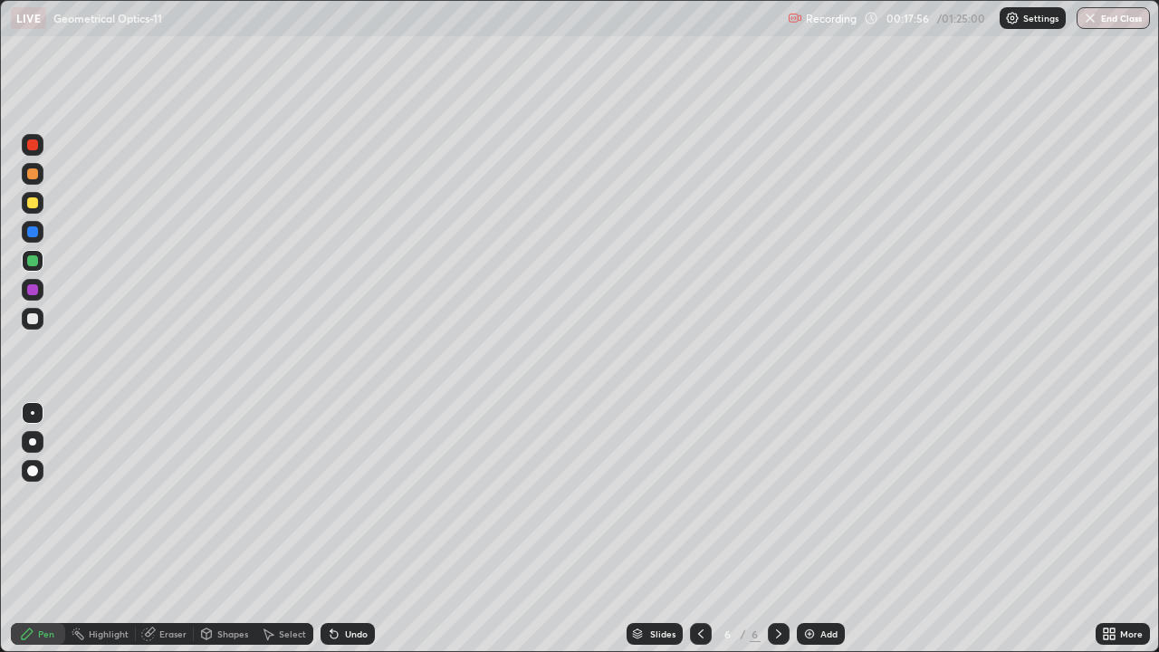
click at [35, 285] on div at bounding box center [32, 289] width 11 height 11
click at [28, 261] on div at bounding box center [32, 260] width 11 height 11
click at [31, 231] on div at bounding box center [32, 231] width 11 height 11
click at [31, 234] on div at bounding box center [32, 231] width 11 height 11
click at [30, 206] on div at bounding box center [32, 202] width 11 height 11
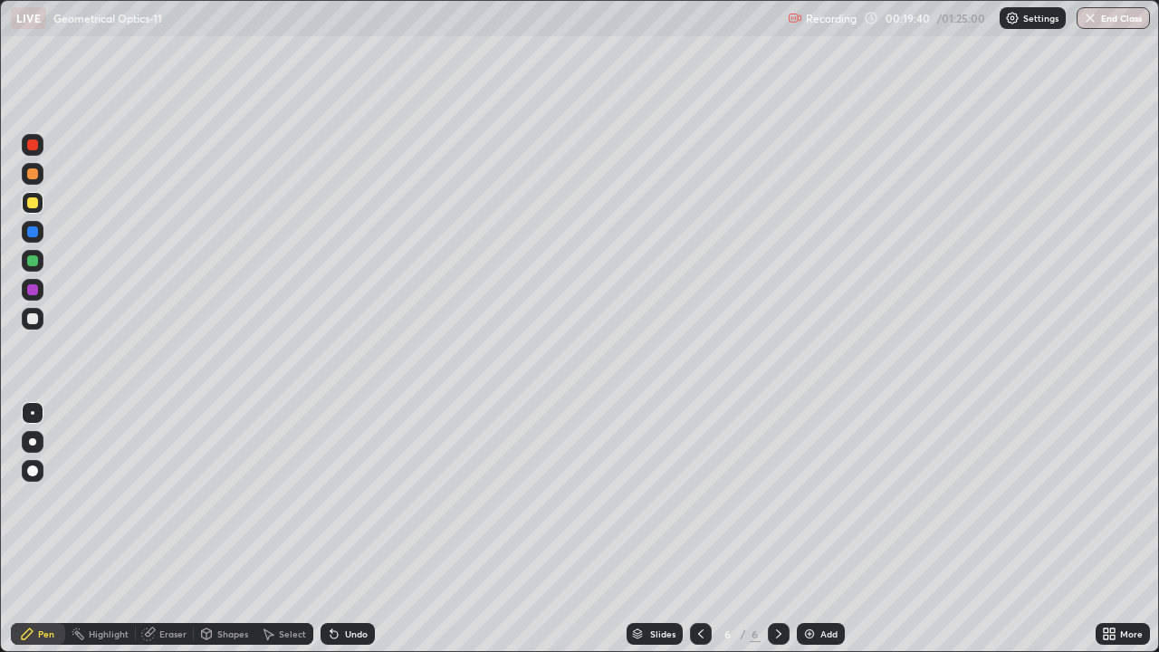
click at [41, 200] on div at bounding box center [33, 203] width 22 height 22
click at [41, 202] on div at bounding box center [33, 203] width 22 height 22
click at [46, 199] on div at bounding box center [32, 202] width 29 height 29
click at [340, 584] on div "Undo" at bounding box center [348, 634] width 54 height 22
click at [30, 291] on div at bounding box center [32, 289] width 11 height 11
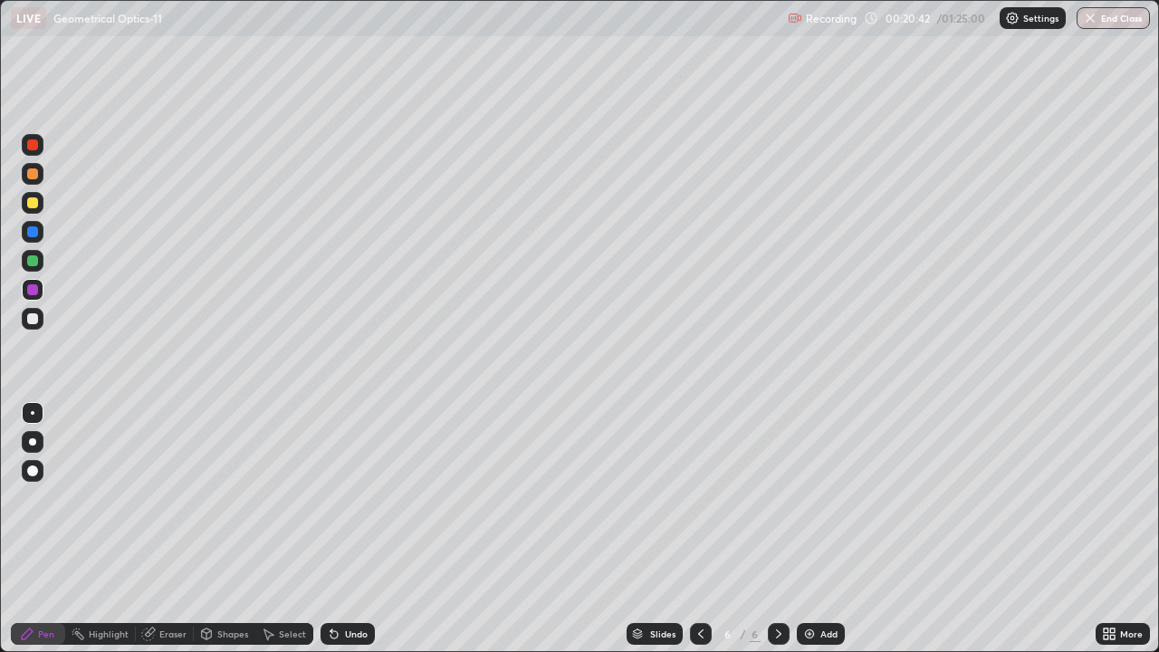
click at [39, 176] on div at bounding box center [33, 174] width 22 height 22
click at [24, 179] on div at bounding box center [33, 174] width 22 height 22
click at [0, 187] on div "Setting up your live class" at bounding box center [579, 326] width 1159 height 652
click at [331, 584] on icon at bounding box center [332, 630] width 2 height 2
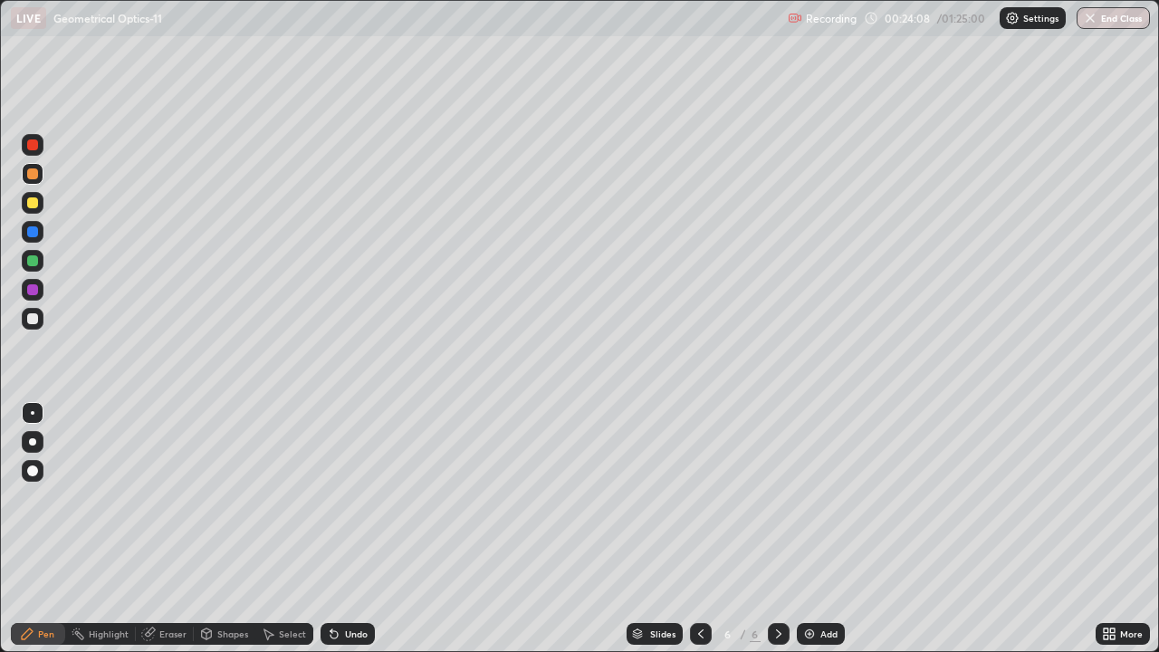
click at [820, 584] on div "Add" at bounding box center [828, 633] width 17 height 9
click at [702, 584] on icon at bounding box center [701, 634] width 14 height 14
click at [825, 584] on div "Add" at bounding box center [828, 633] width 17 height 9
click at [234, 584] on div "Shapes" at bounding box center [232, 633] width 31 height 9
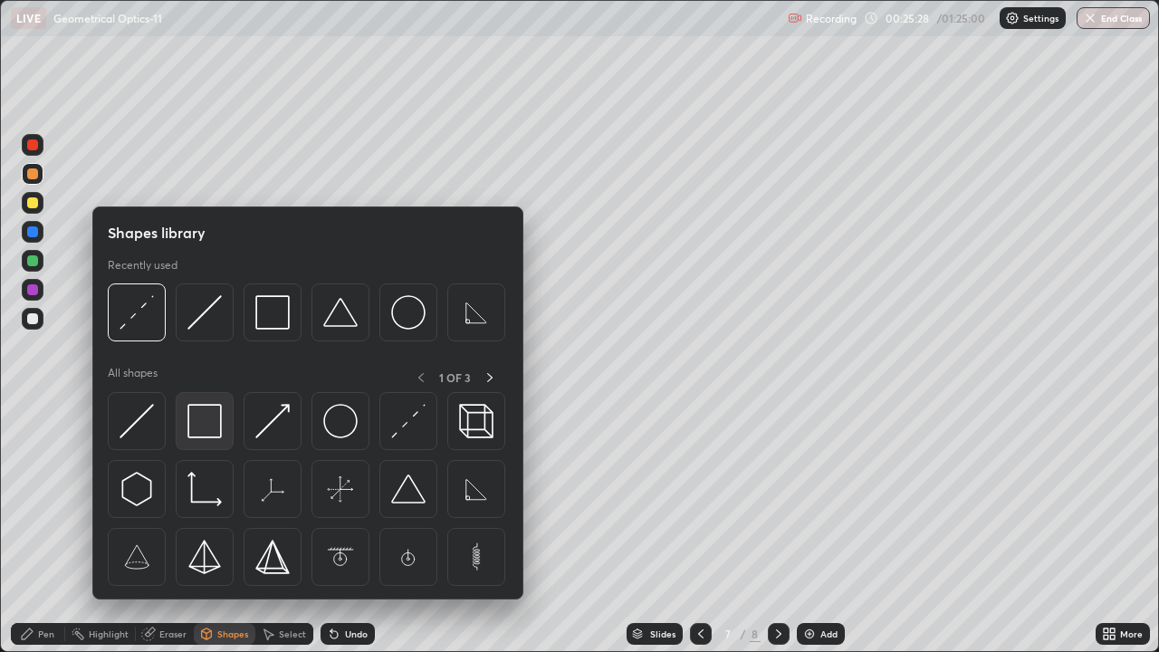
click at [204, 429] on img at bounding box center [204, 421] width 34 height 34
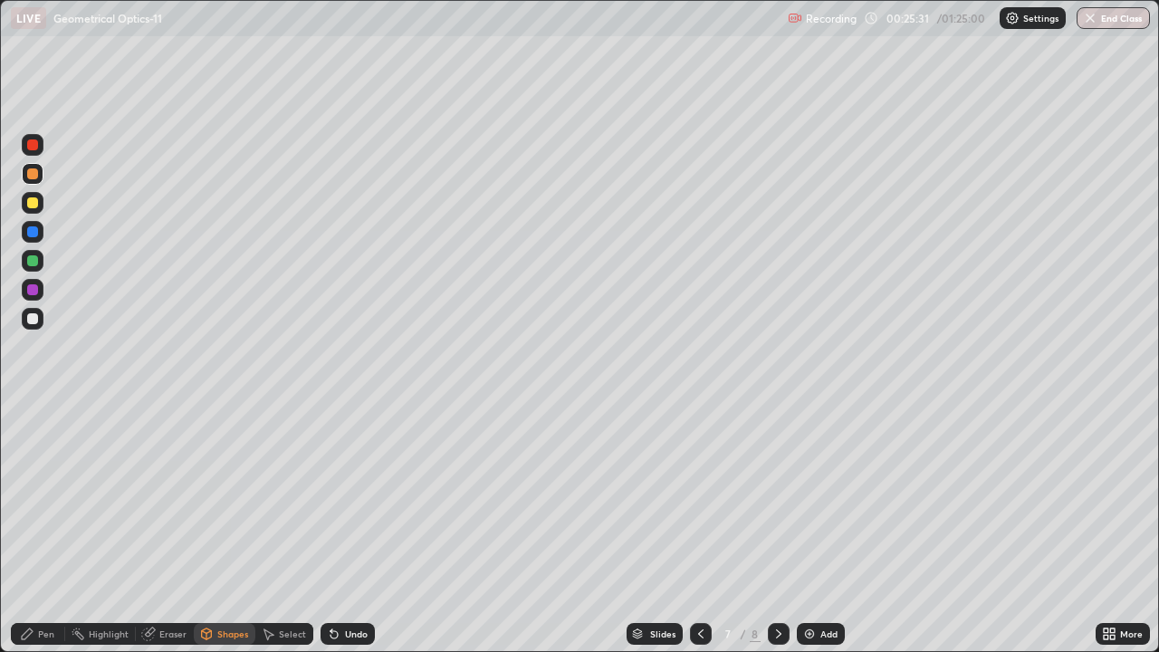
click at [30, 202] on div at bounding box center [32, 202] width 11 height 11
click at [32, 289] on div at bounding box center [32, 289] width 11 height 11
click at [34, 262] on div at bounding box center [32, 260] width 11 height 11
click at [43, 584] on div "Pen" at bounding box center [46, 633] width 16 height 9
click at [28, 319] on div at bounding box center [32, 318] width 11 height 11
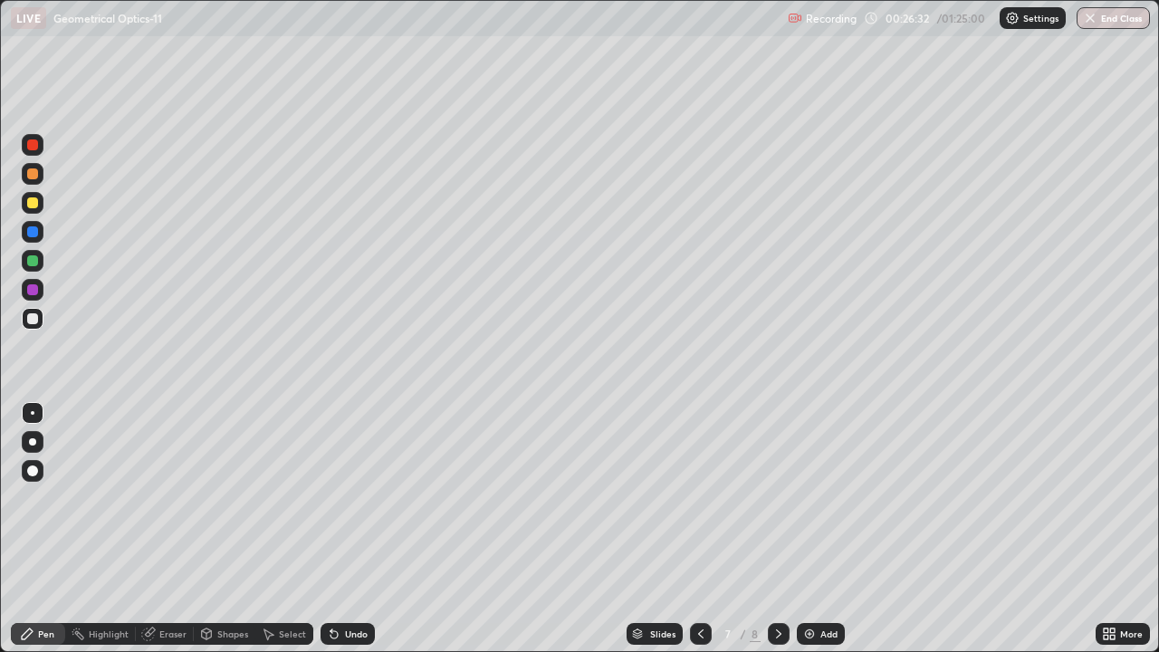
click at [32, 205] on div at bounding box center [32, 202] width 11 height 11
click at [334, 584] on icon at bounding box center [334, 634] width 7 height 7
click at [153, 584] on div "Eraser" at bounding box center [165, 634] width 58 height 22
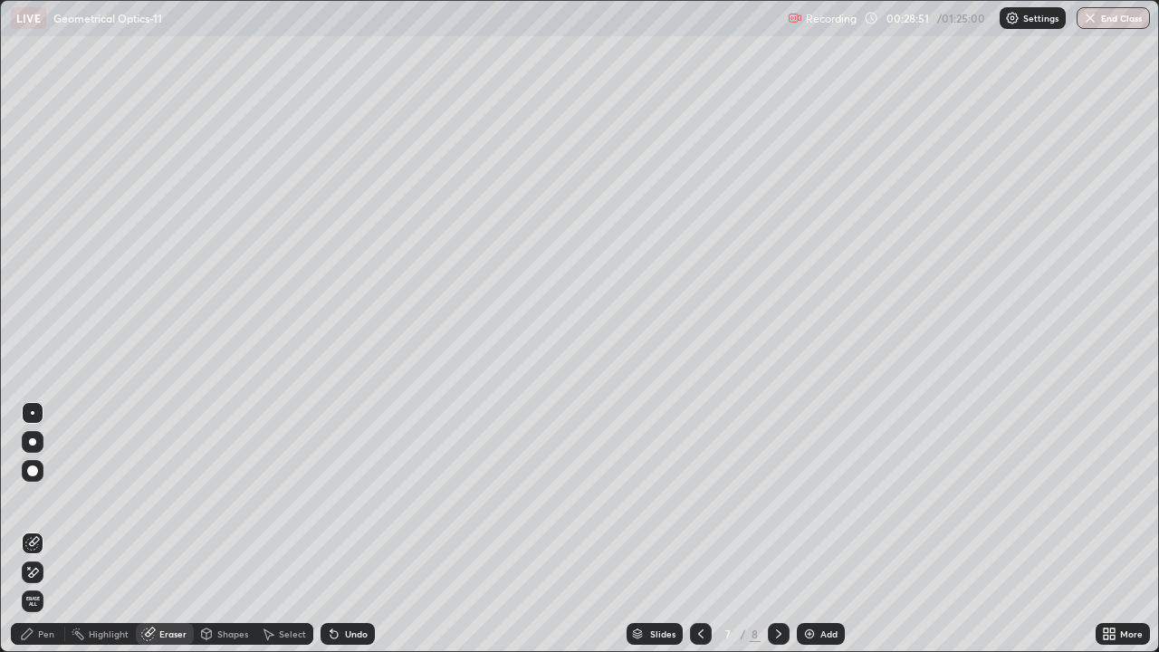
click at [36, 584] on div "Pen" at bounding box center [38, 634] width 54 height 22
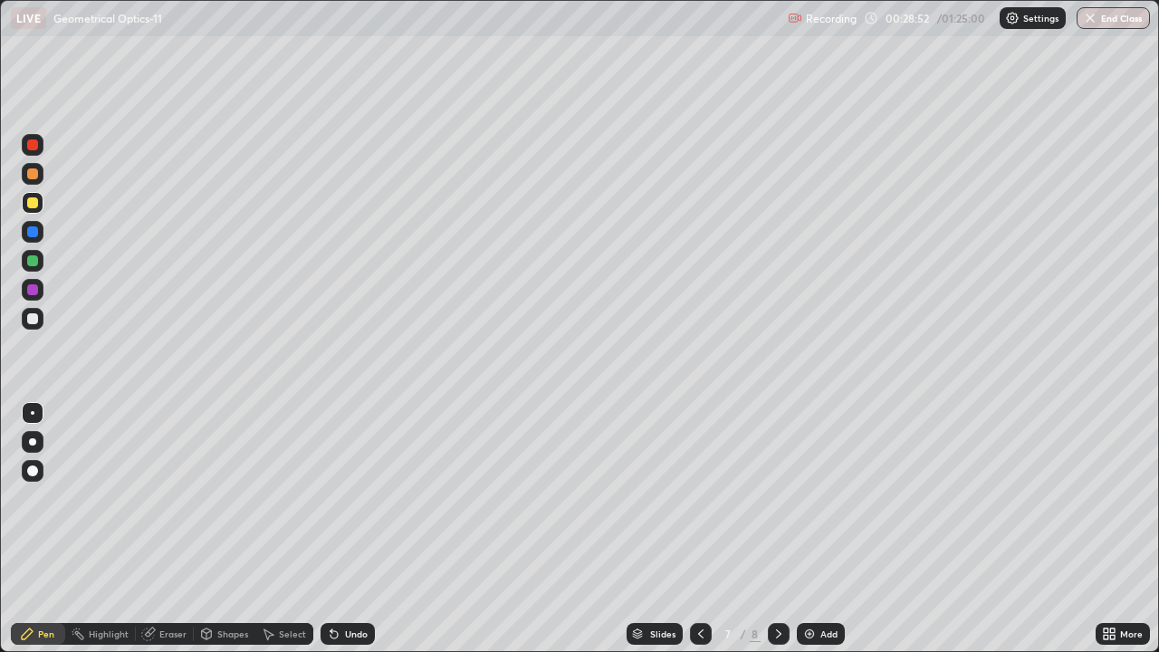
click at [29, 287] on div at bounding box center [32, 289] width 11 height 11
click at [333, 584] on icon at bounding box center [334, 634] width 7 height 7
click at [339, 584] on div "Undo" at bounding box center [348, 634] width 54 height 22
click at [823, 584] on div "Add" at bounding box center [821, 634] width 48 height 22
click at [39, 151] on div at bounding box center [33, 145] width 22 height 22
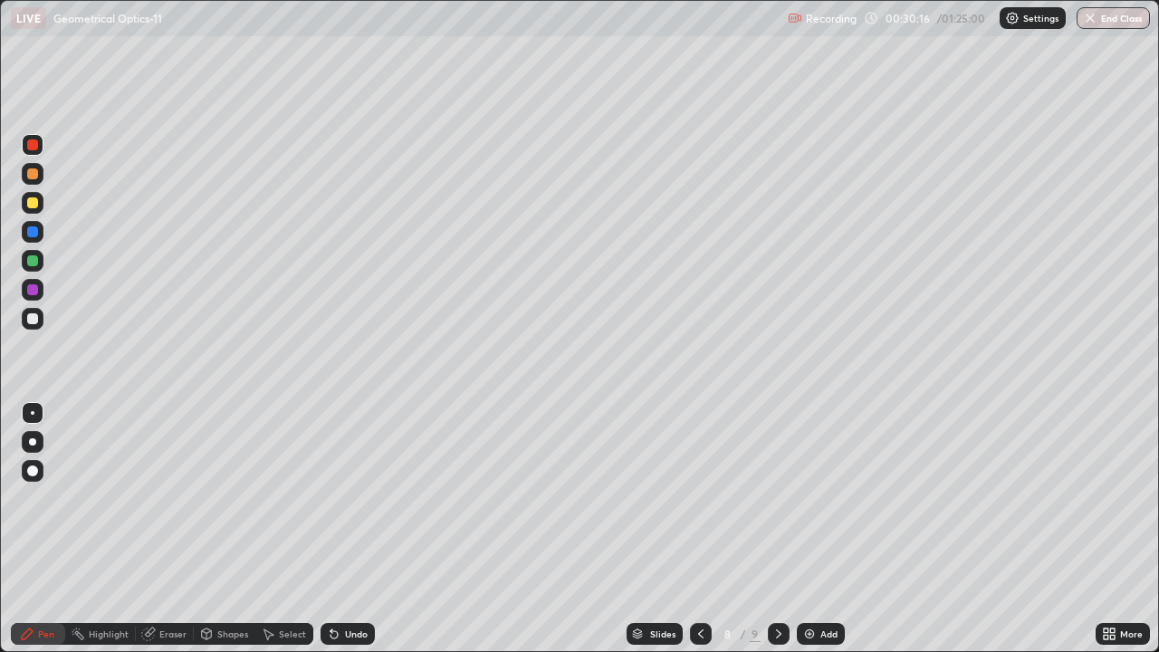
click at [225, 584] on div "Shapes" at bounding box center [225, 634] width 62 height 22
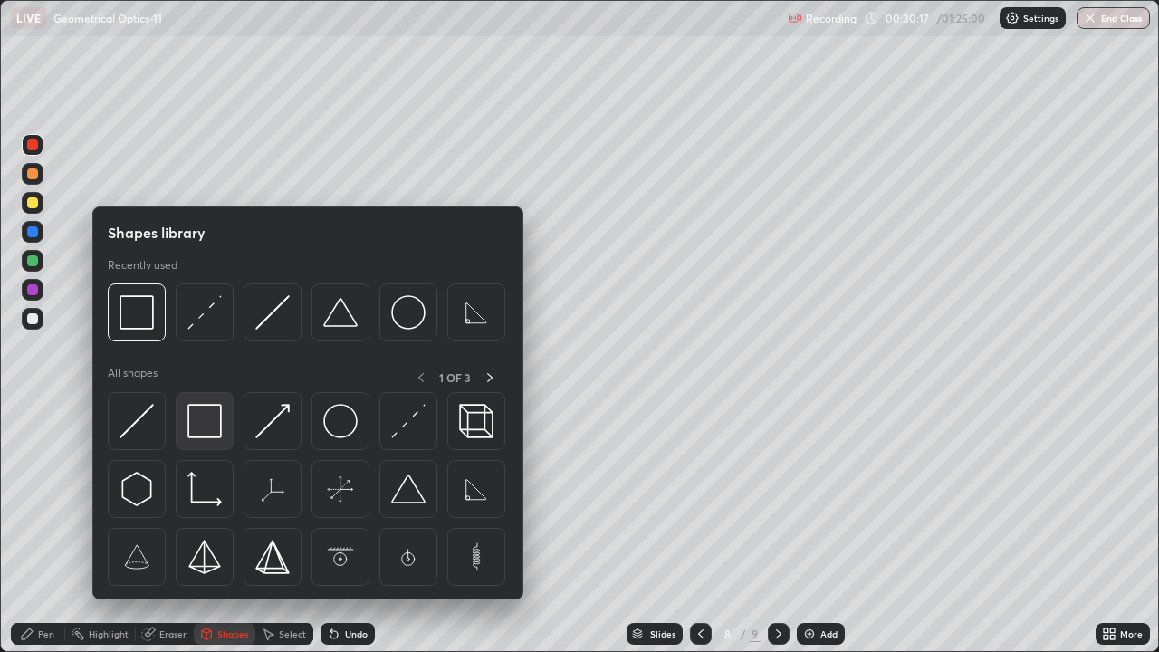
click at [214, 426] on img at bounding box center [204, 421] width 34 height 34
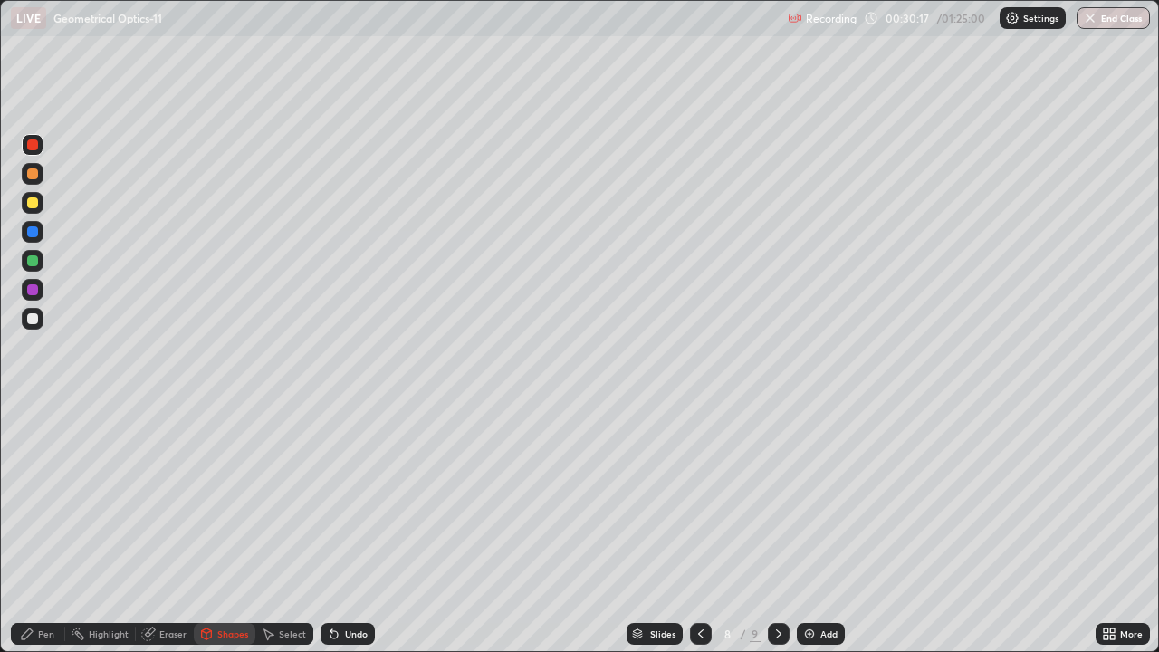
click at [34, 319] on div at bounding box center [32, 318] width 11 height 11
click at [226, 584] on div "Shapes" at bounding box center [225, 634] width 62 height 22
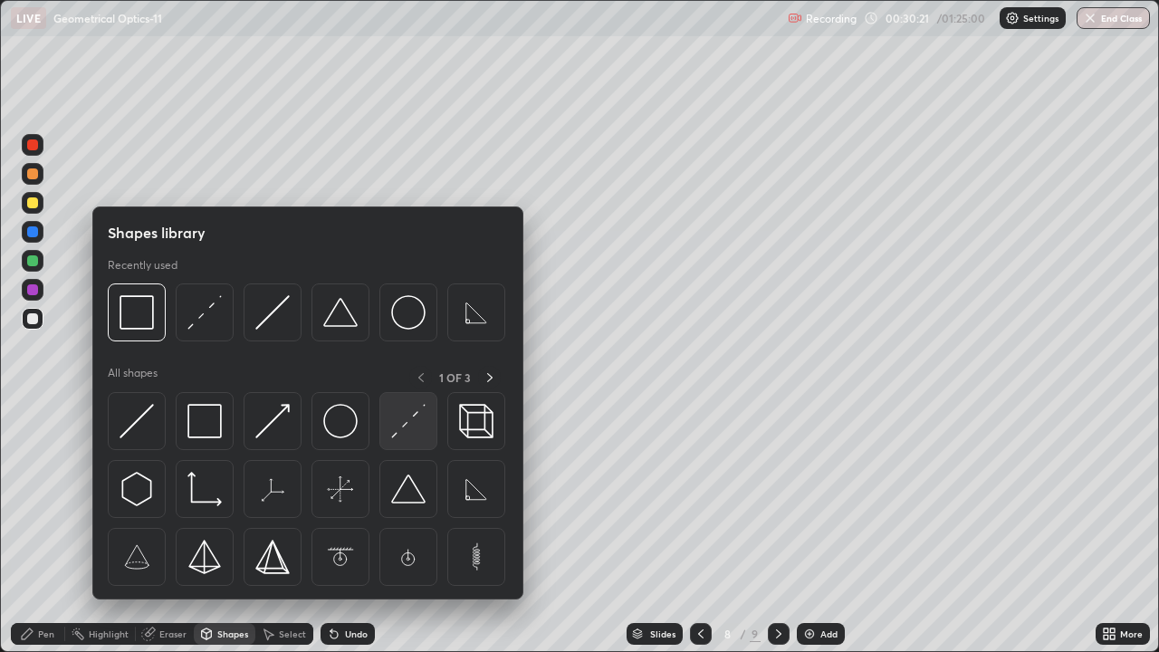
click at [396, 420] on img at bounding box center [408, 421] width 34 height 34
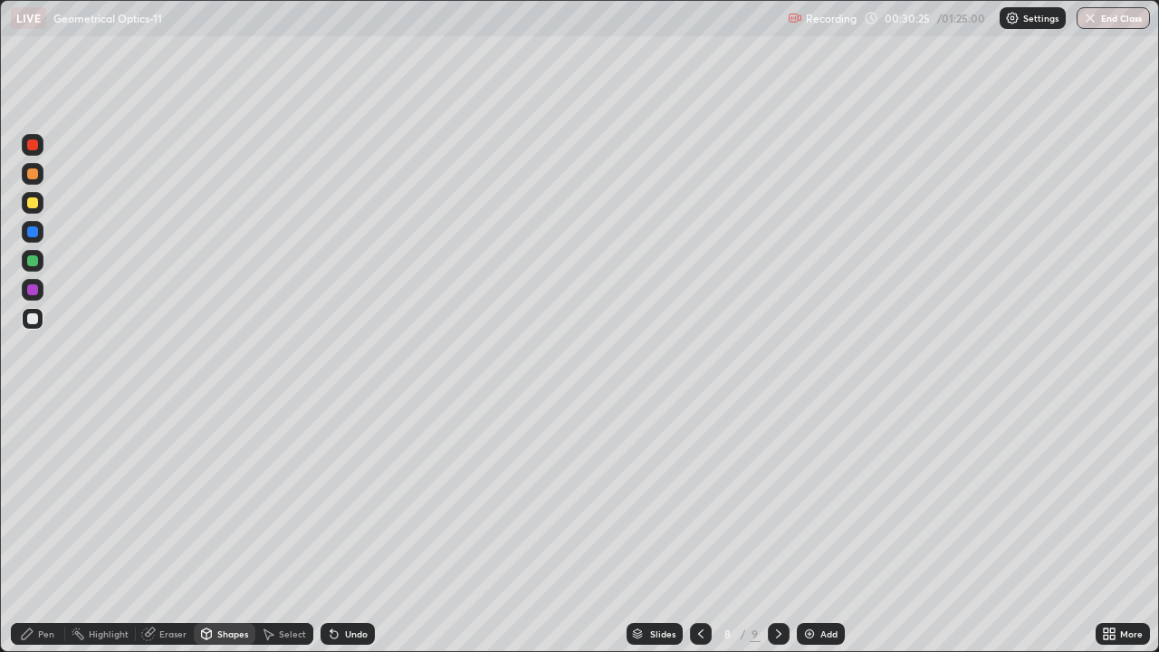
click at [39, 584] on div "Pen" at bounding box center [46, 633] width 16 height 9
click at [33, 293] on div at bounding box center [32, 289] width 11 height 11
click at [31, 261] on div at bounding box center [32, 260] width 11 height 11
click at [40, 293] on div at bounding box center [33, 290] width 22 height 22
click at [44, 306] on div at bounding box center [32, 318] width 29 height 29
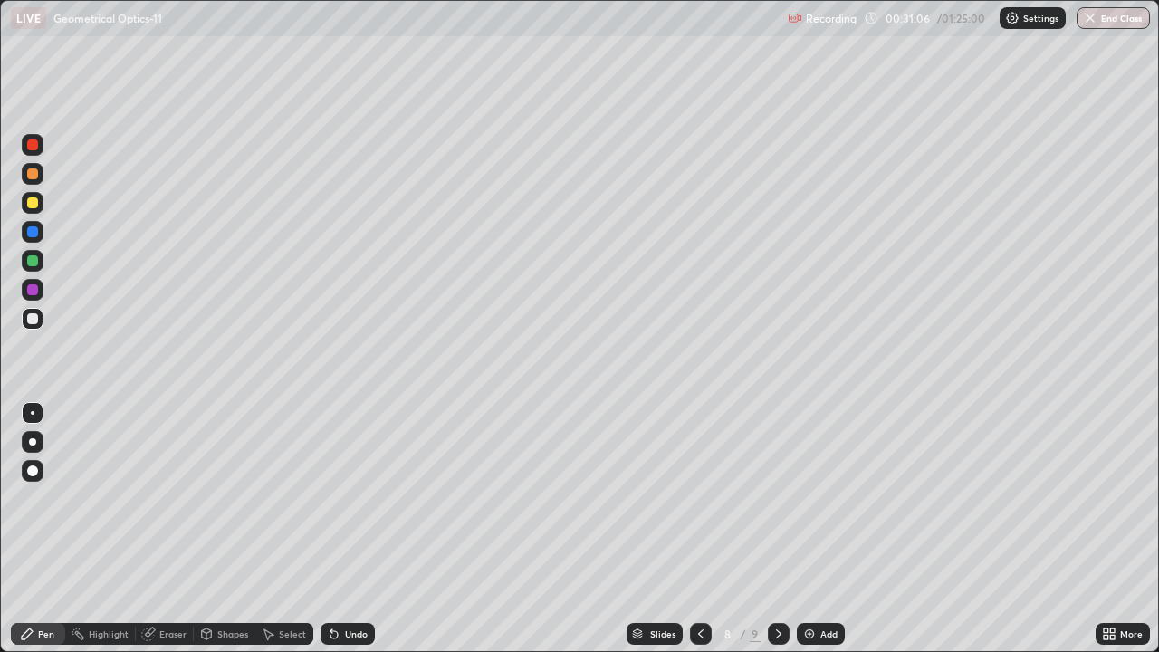
click at [46, 328] on div at bounding box center [32, 318] width 29 height 29
click at [34, 172] on div at bounding box center [32, 173] width 11 height 11
click at [351, 584] on div "Undo" at bounding box center [356, 633] width 23 height 9
click at [349, 584] on div "Undo" at bounding box center [356, 633] width 23 height 9
click at [32, 225] on div at bounding box center [33, 232] width 22 height 22
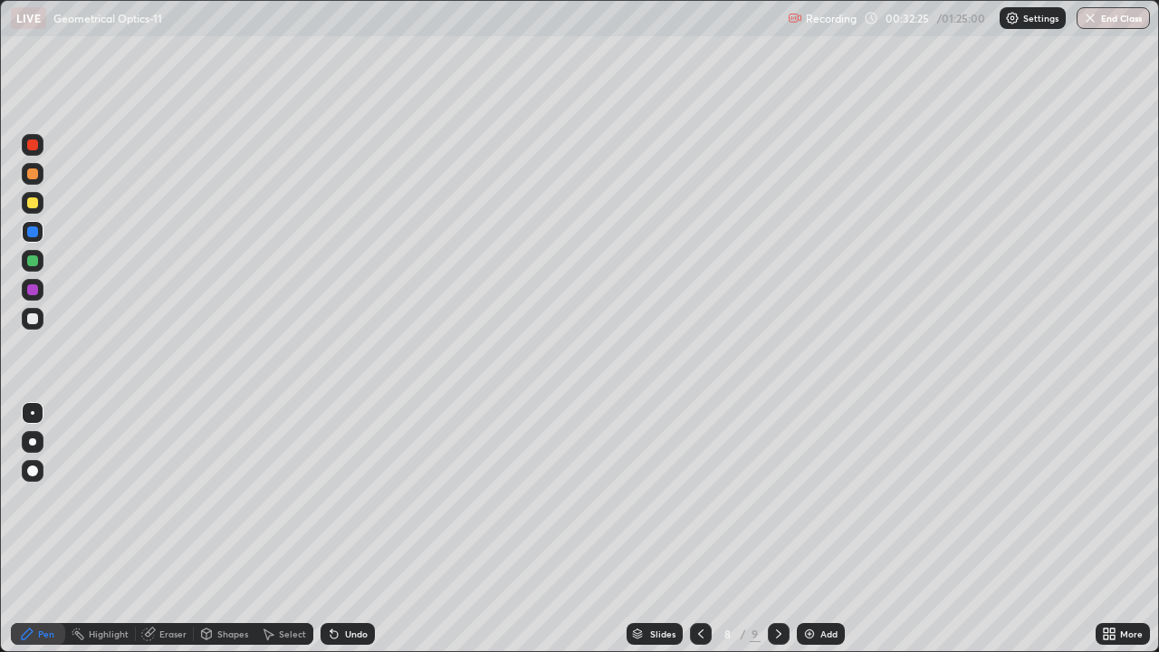
click at [34, 148] on div at bounding box center [32, 144] width 11 height 11
click at [279, 584] on div "Select" at bounding box center [292, 633] width 27 height 9
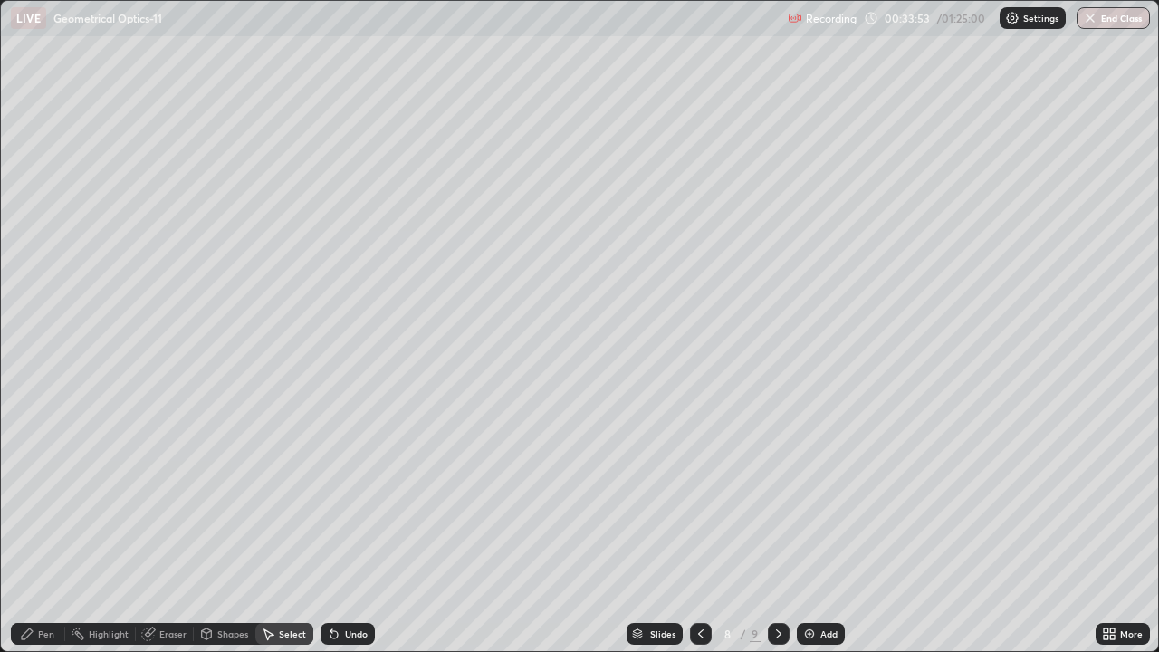
click at [41, 584] on div "Pen" at bounding box center [46, 633] width 16 height 9
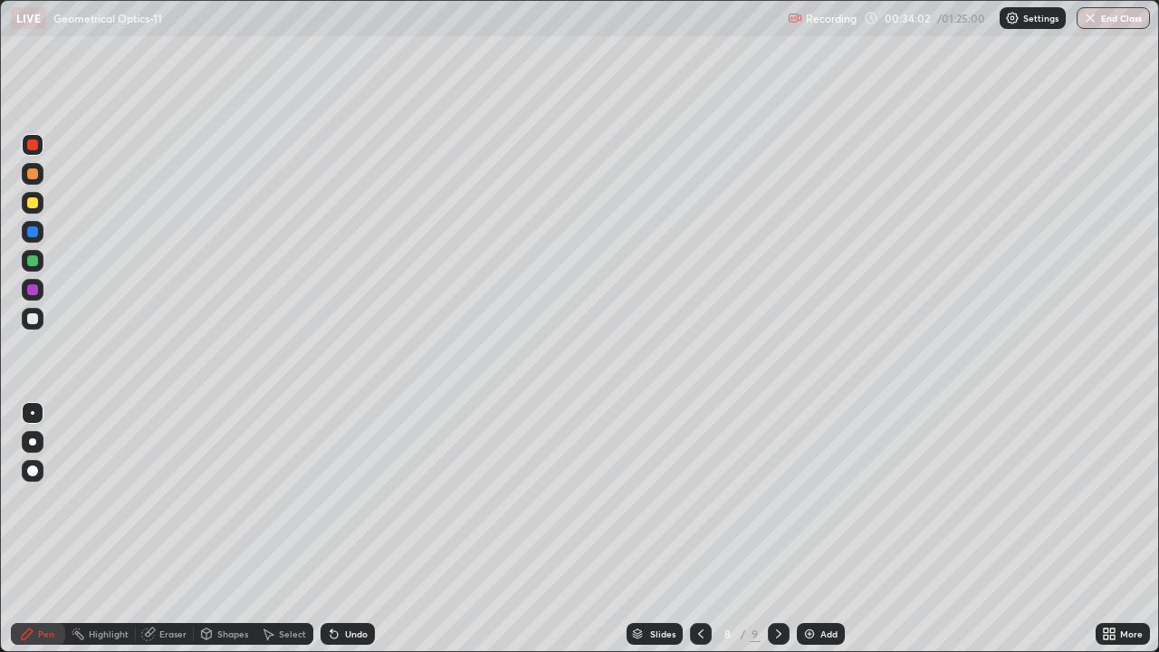
click at [167, 584] on div "Eraser" at bounding box center [172, 633] width 27 height 9
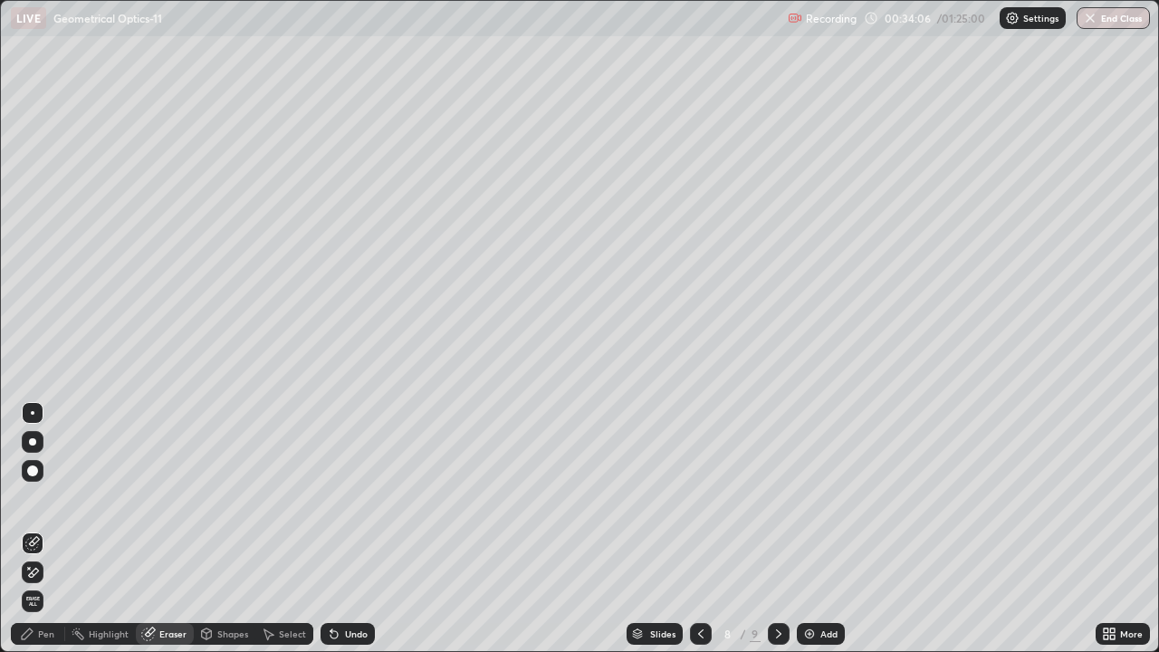
click at [40, 584] on div "Pen" at bounding box center [46, 633] width 16 height 9
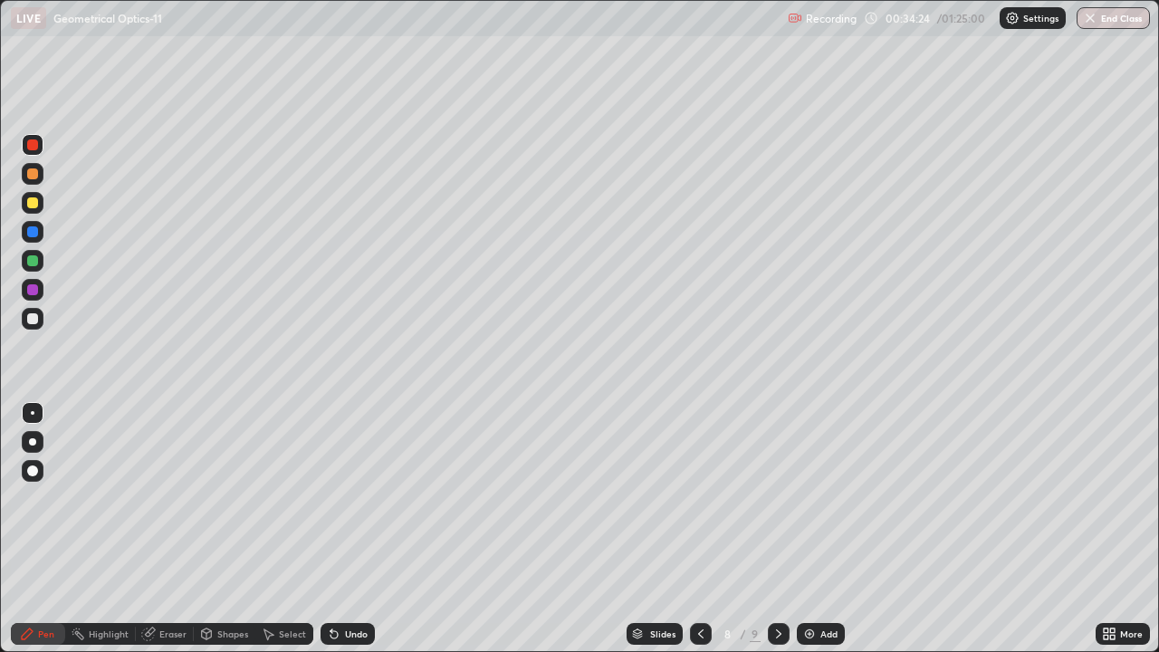
click at [354, 584] on div "Undo" at bounding box center [356, 633] width 23 height 9
click at [818, 584] on div "Add" at bounding box center [821, 634] width 48 height 22
click at [33, 293] on div at bounding box center [32, 289] width 11 height 11
click at [347, 584] on div "Undo" at bounding box center [348, 634] width 54 height 22
click at [225, 584] on div "Shapes" at bounding box center [225, 634] width 62 height 22
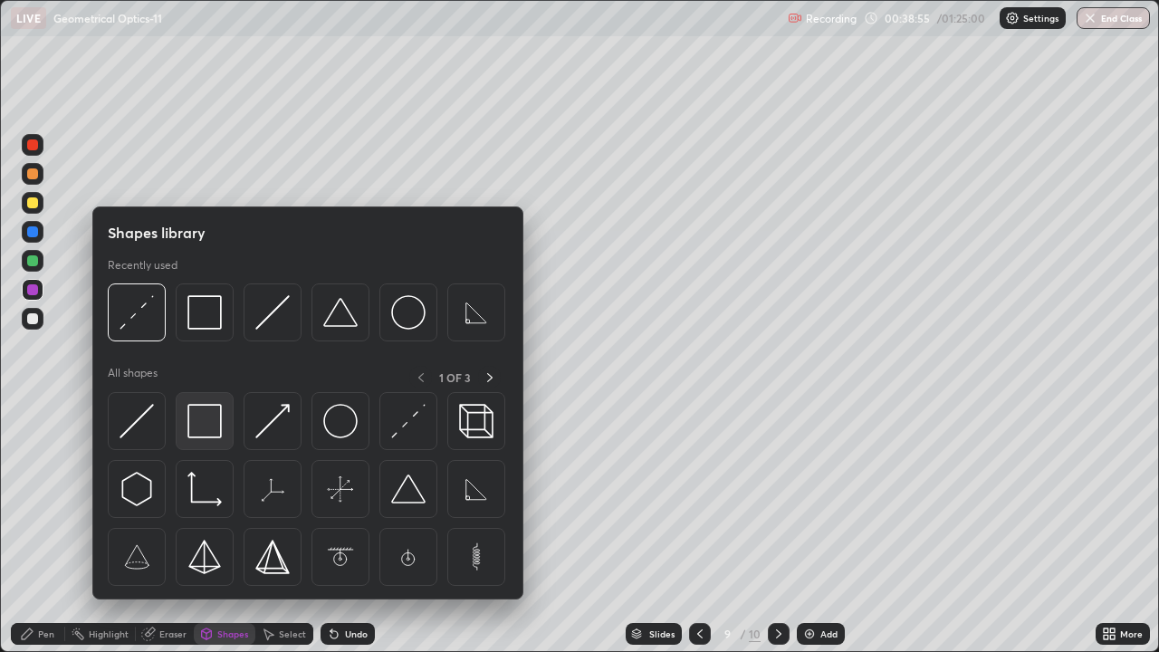
click at [198, 415] on img at bounding box center [204, 421] width 34 height 34
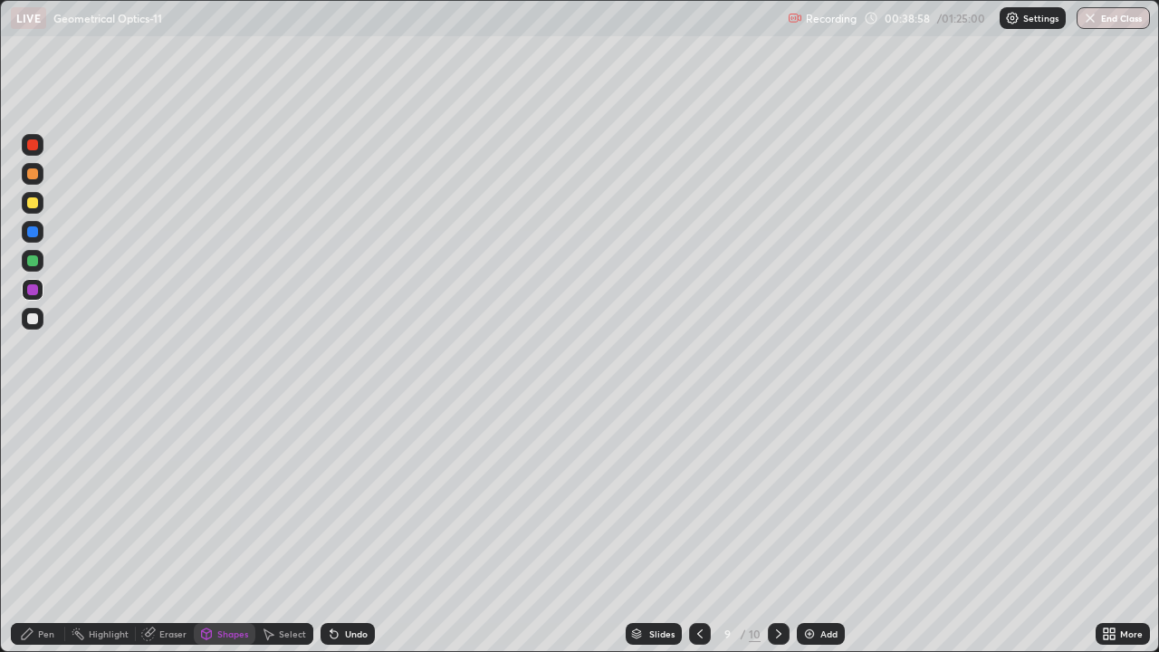
click at [216, 584] on div "Shapes" at bounding box center [225, 634] width 62 height 22
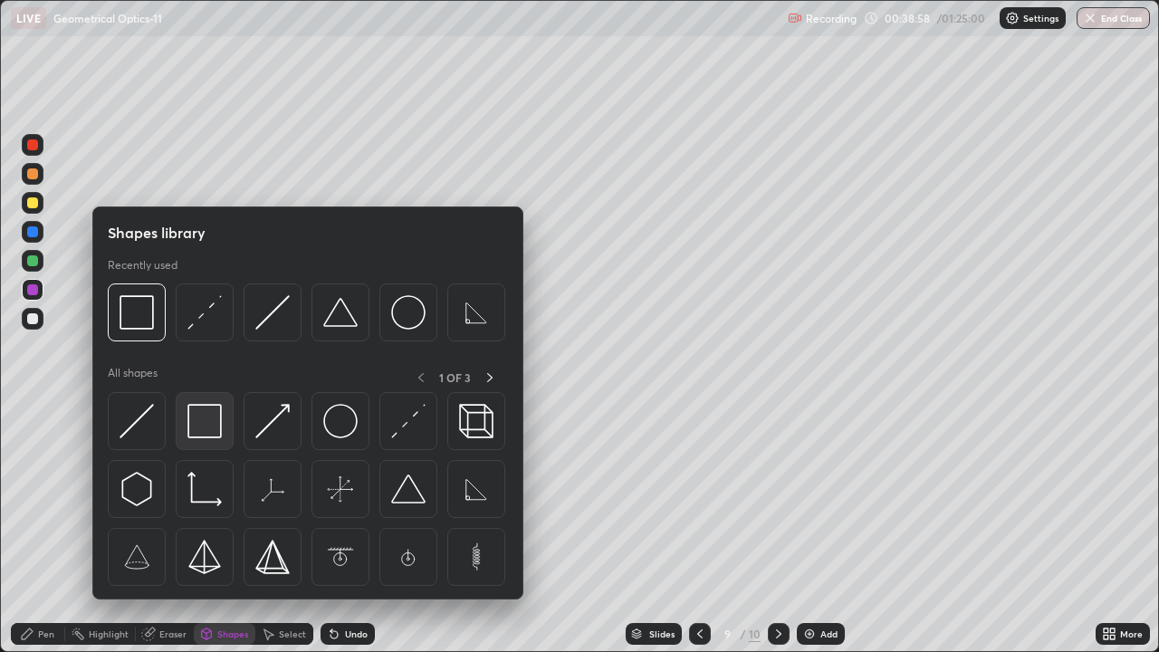
click at [197, 426] on img at bounding box center [204, 421] width 34 height 34
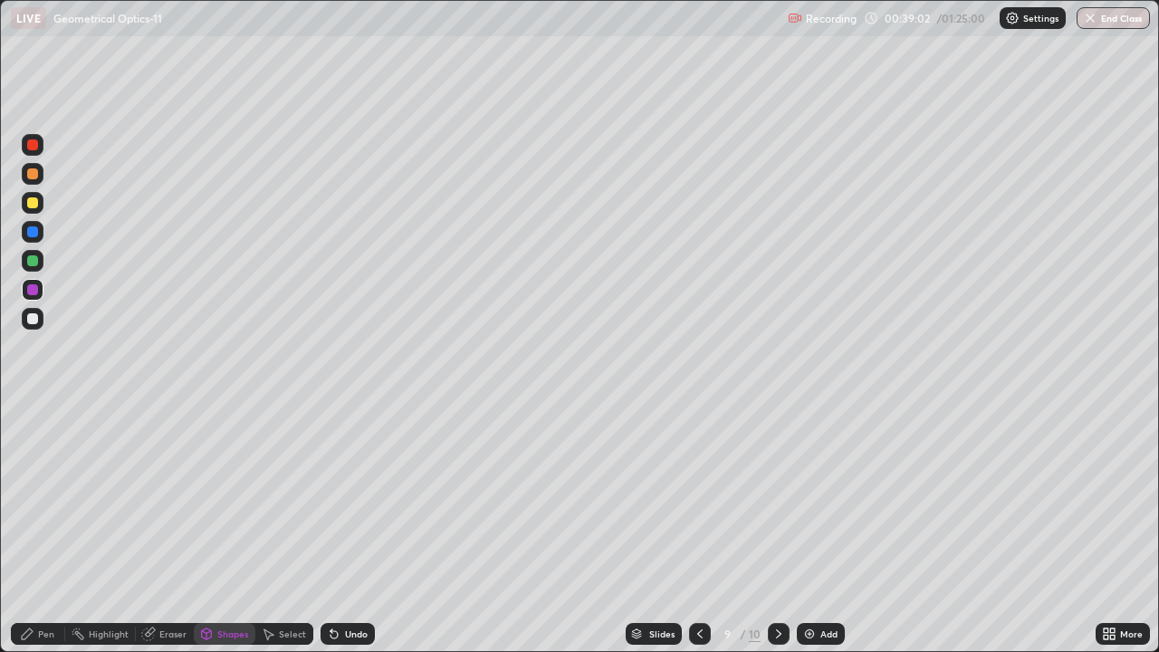
click at [36, 584] on div "Pen" at bounding box center [38, 634] width 54 height 22
click at [34, 319] on div at bounding box center [32, 318] width 11 height 11
click at [353, 584] on div "Undo" at bounding box center [356, 633] width 23 height 9
click at [331, 584] on icon at bounding box center [334, 634] width 7 height 7
click at [347, 584] on div "Undo" at bounding box center [356, 633] width 23 height 9
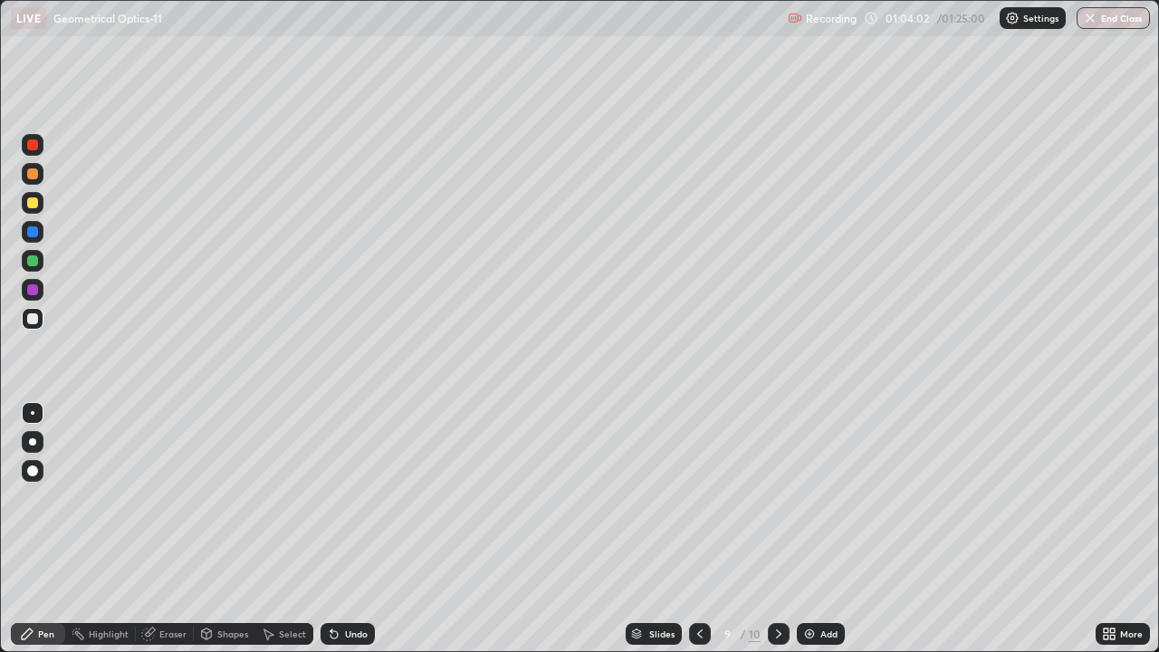
click at [697, 584] on icon at bounding box center [699, 633] width 5 height 9
click at [33, 205] on div at bounding box center [32, 202] width 11 height 11
click at [777, 584] on icon at bounding box center [779, 634] width 14 height 14
click at [42, 264] on div at bounding box center [33, 261] width 22 height 22
click at [33, 288] on div at bounding box center [32, 289] width 11 height 11
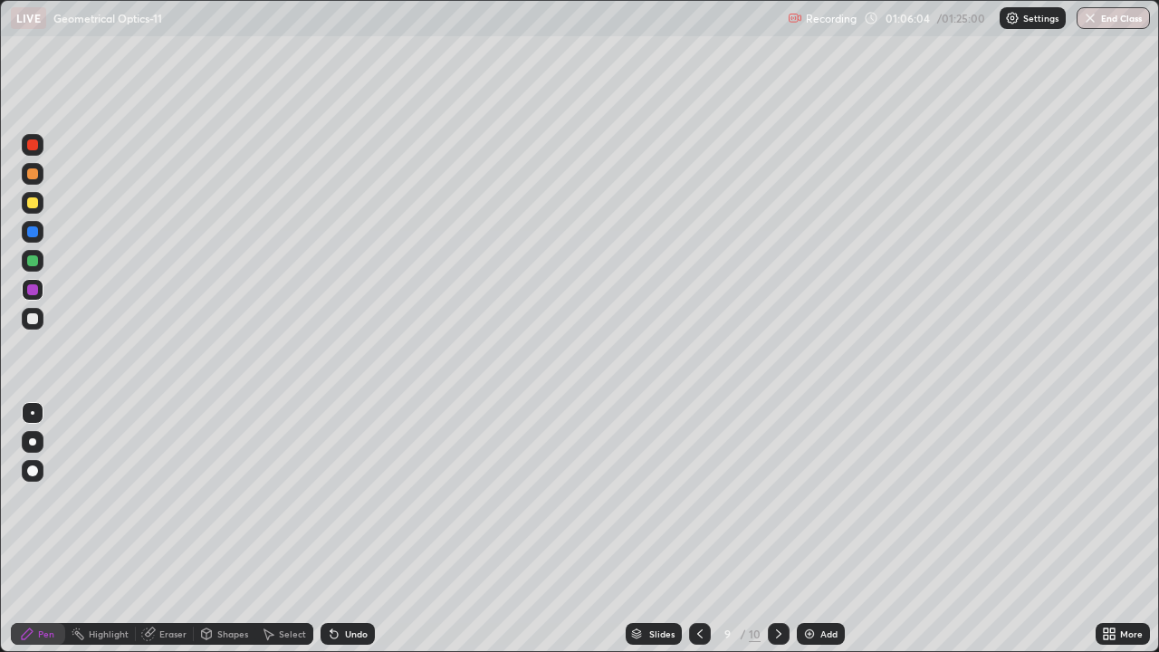
click at [830, 584] on div "Add" at bounding box center [828, 633] width 17 height 9
click at [236, 584] on div "Shapes" at bounding box center [225, 634] width 62 height 22
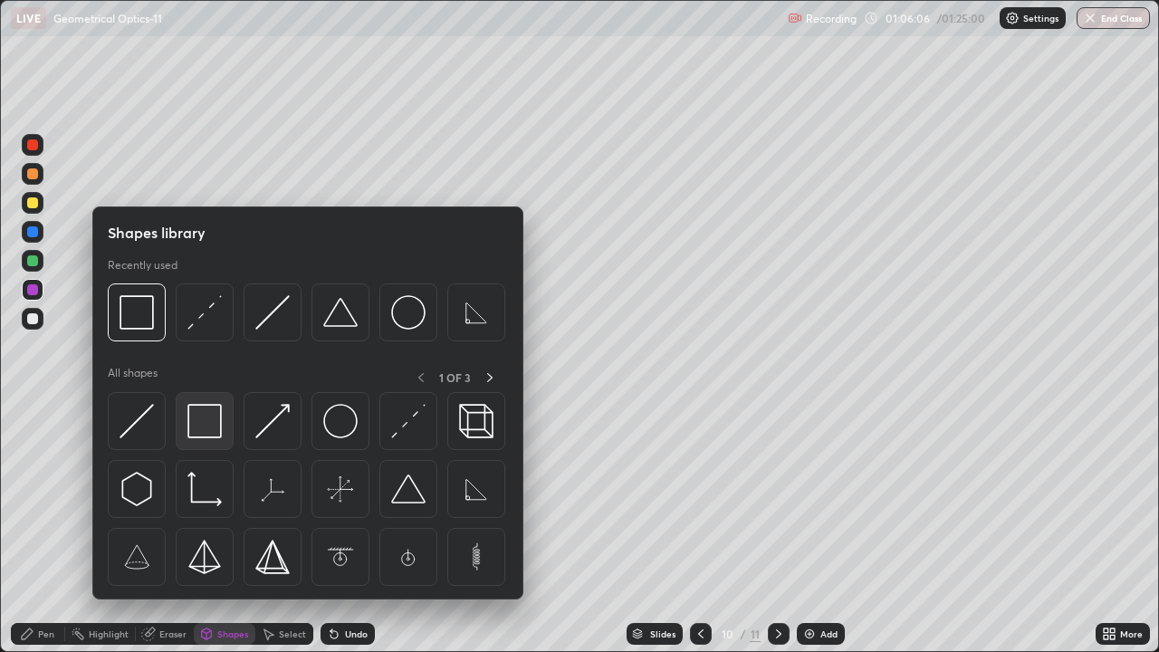
click at [196, 426] on img at bounding box center [204, 421] width 34 height 34
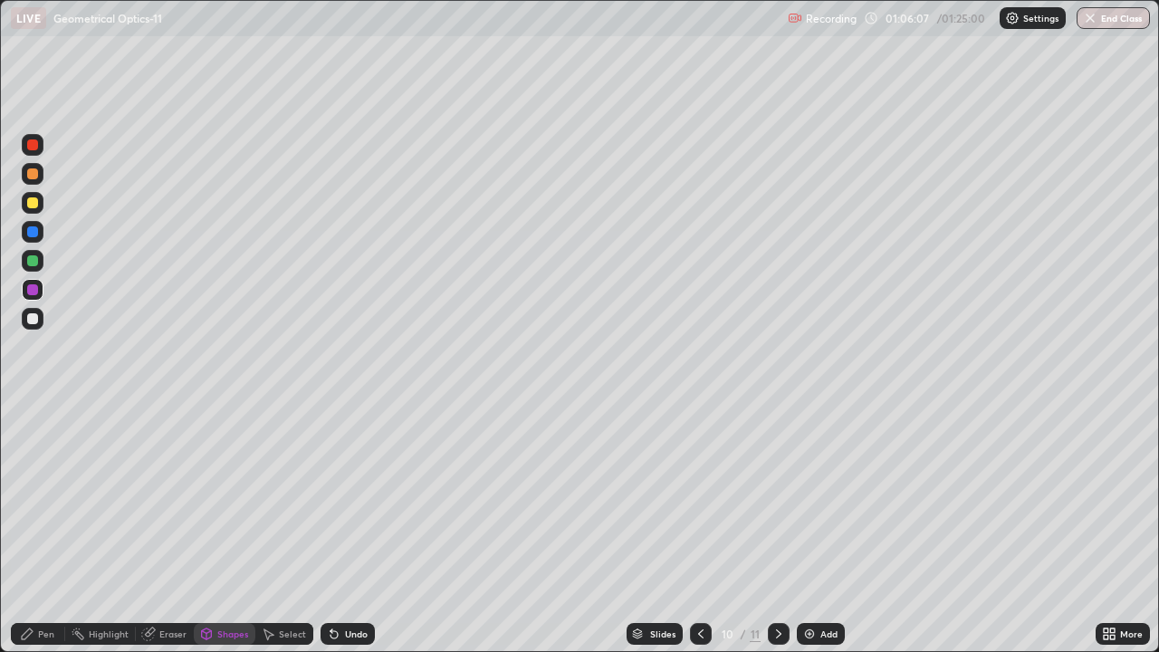
click at [35, 317] on div at bounding box center [32, 318] width 11 height 11
click at [34, 584] on div "Pen" at bounding box center [38, 634] width 54 height 22
click at [213, 584] on div "Shapes" at bounding box center [225, 634] width 62 height 22
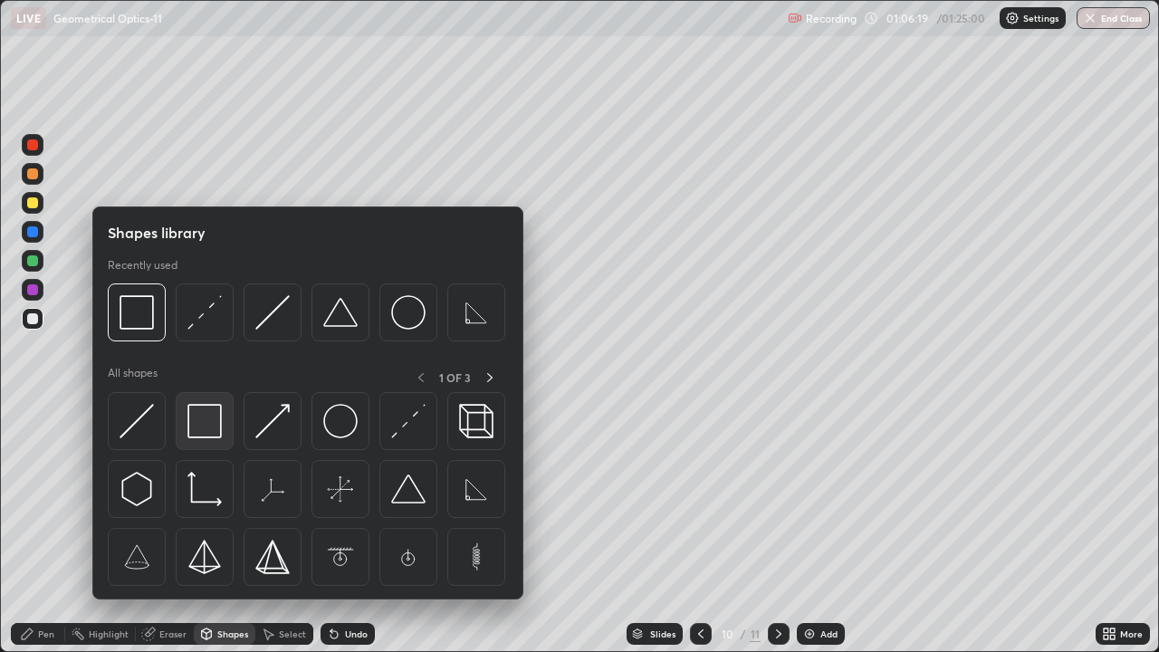
click at [196, 426] on img at bounding box center [204, 421] width 34 height 34
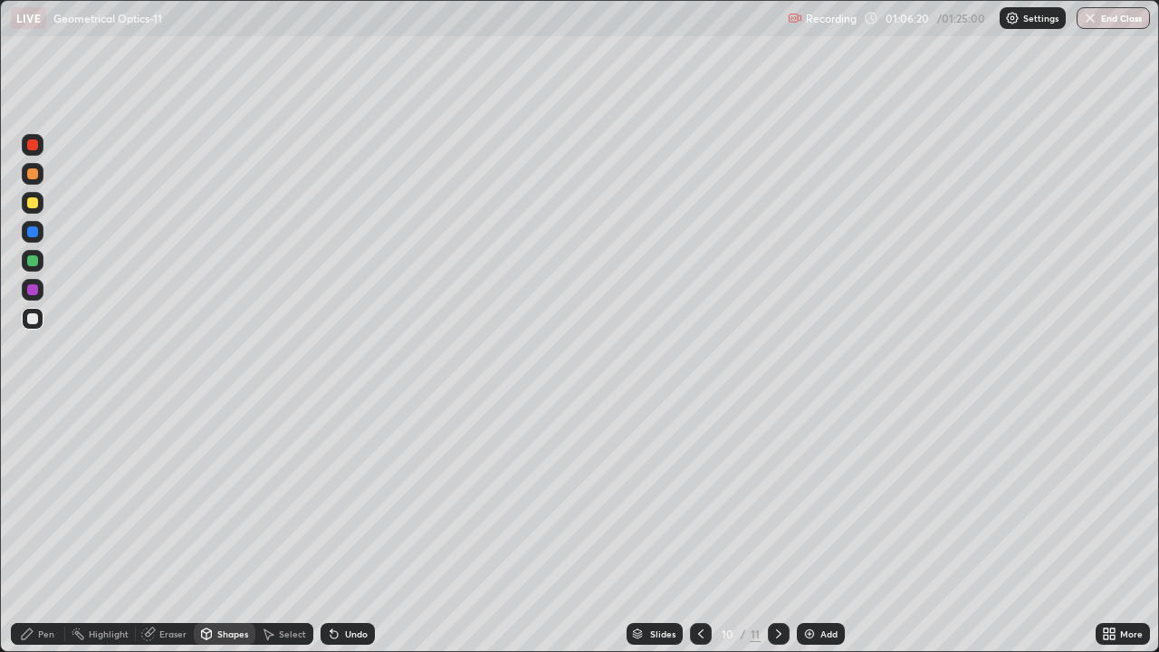
click at [33, 207] on div at bounding box center [32, 202] width 11 height 11
click at [30, 584] on div "Pen" at bounding box center [38, 634] width 54 height 22
click at [34, 320] on div at bounding box center [32, 318] width 11 height 11
click at [362, 584] on div "Undo" at bounding box center [348, 634] width 54 height 22
click at [336, 584] on icon at bounding box center [334, 634] width 14 height 14
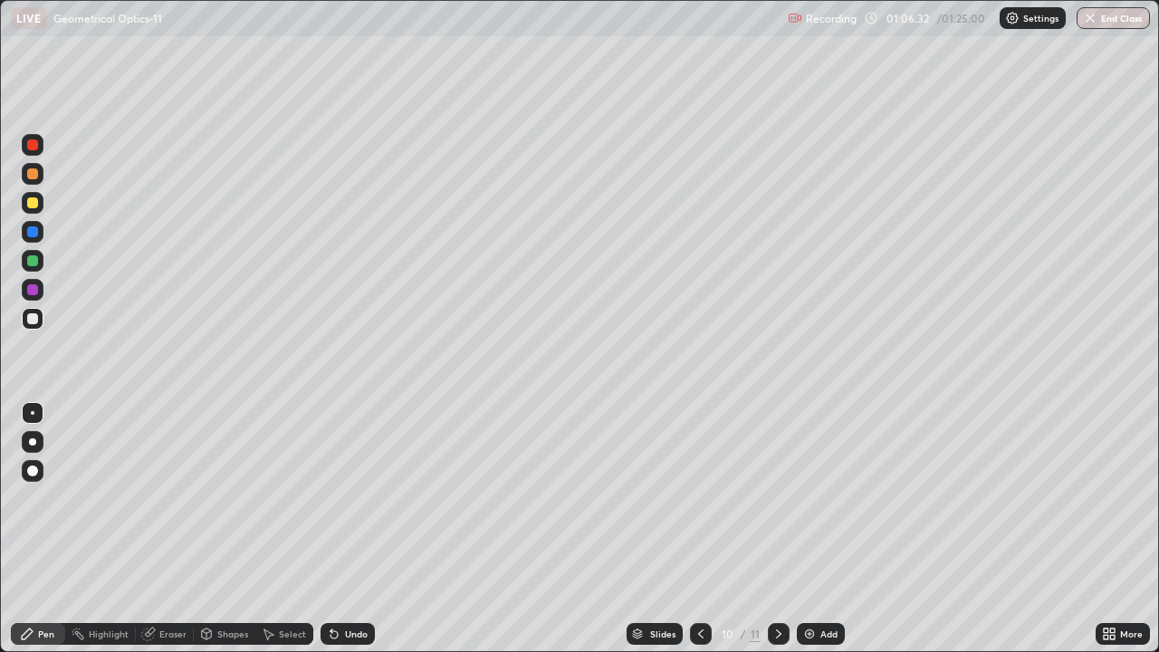
click at [345, 584] on div "Undo" at bounding box center [356, 633] width 23 height 9
click at [158, 584] on div "Eraser" at bounding box center [165, 634] width 58 height 22
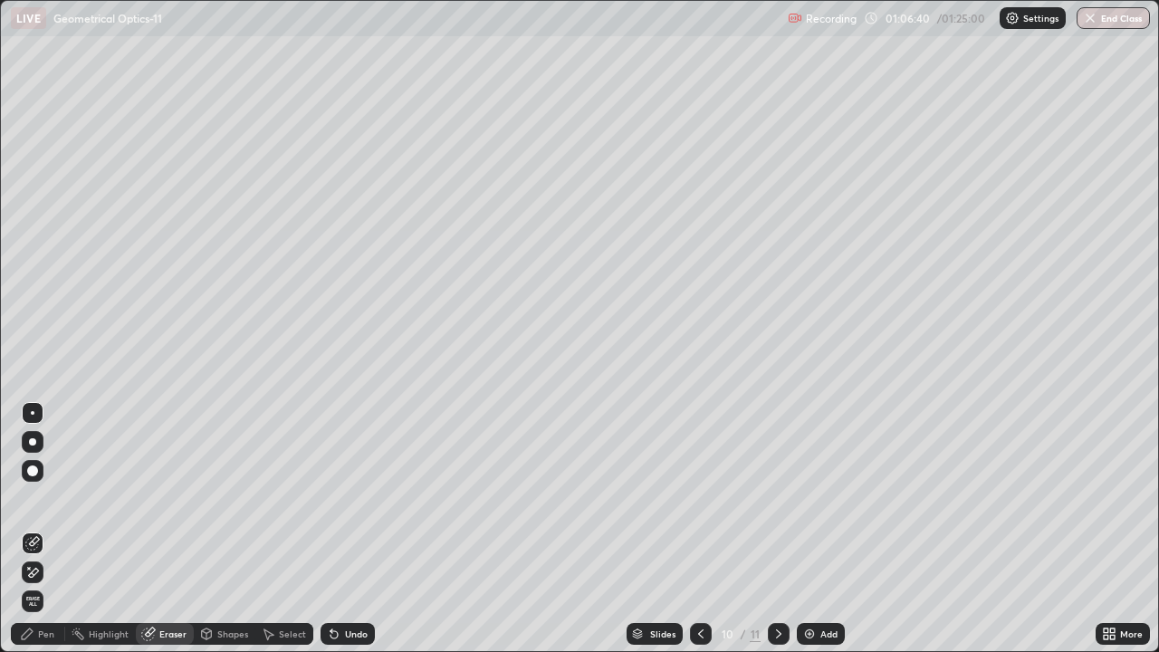
click at [41, 584] on div "Pen" at bounding box center [46, 633] width 16 height 9
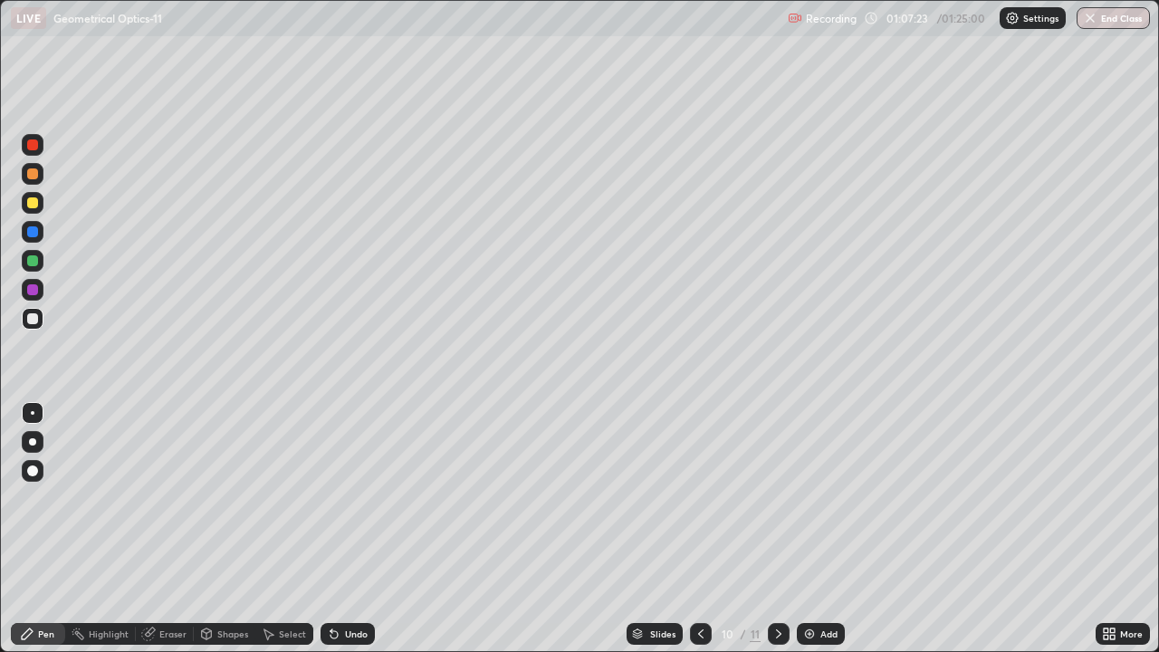
click at [27, 291] on div at bounding box center [32, 289] width 11 height 11
click at [331, 584] on icon at bounding box center [334, 634] width 7 height 7
click at [42, 290] on div at bounding box center [33, 290] width 22 height 22
click at [0, 579] on div "Setting up your live class" at bounding box center [579, 326] width 1159 height 652
click at [159, 584] on div "Eraser" at bounding box center [172, 633] width 27 height 9
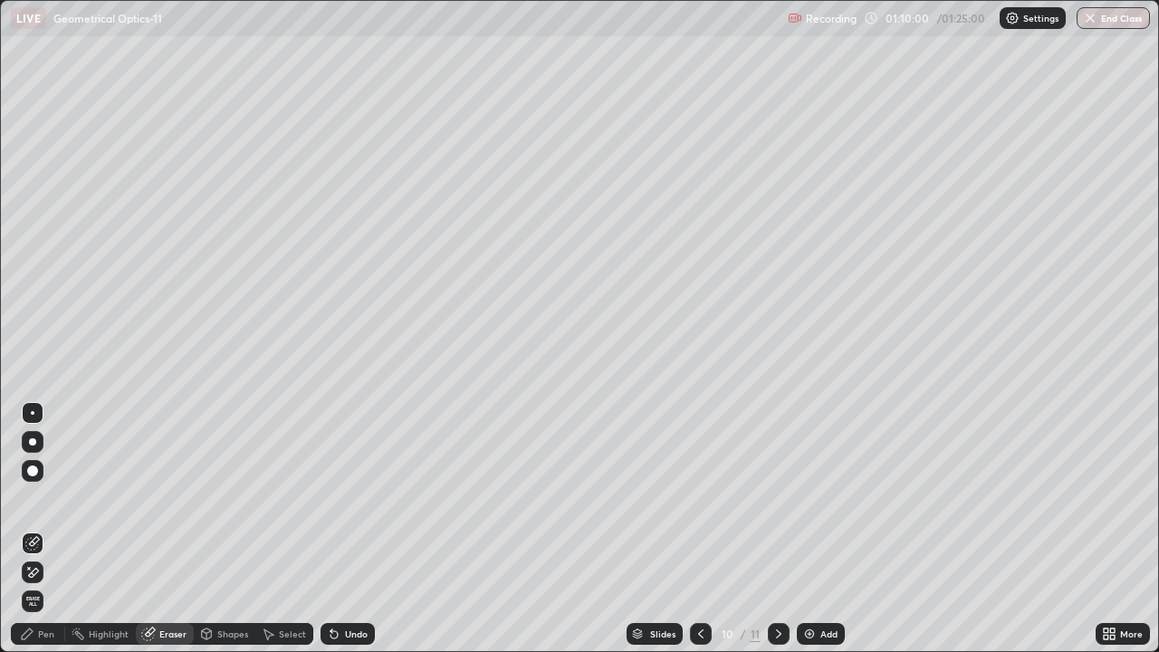
click at [49, 584] on div "Pen" at bounding box center [46, 633] width 16 height 9
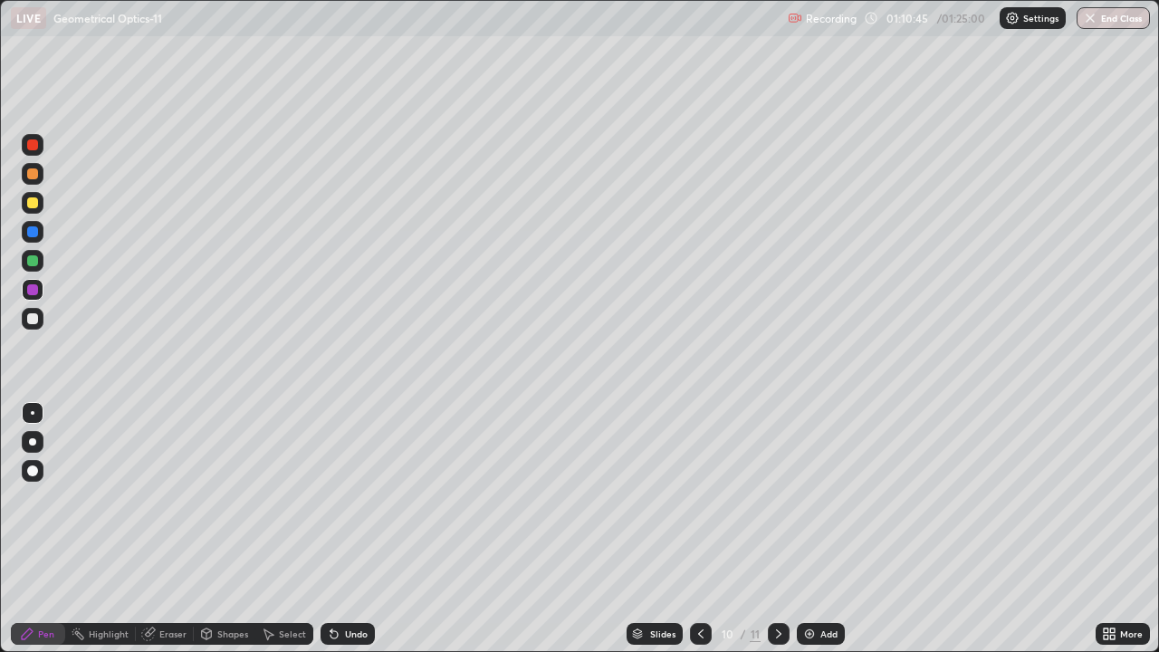
click at [829, 584] on div "Add" at bounding box center [828, 633] width 17 height 9
click at [34, 319] on div at bounding box center [32, 318] width 11 height 11
click at [36, 232] on div at bounding box center [32, 231] width 11 height 11
click at [30, 288] on div at bounding box center [32, 289] width 11 height 11
click at [338, 584] on icon at bounding box center [334, 634] width 14 height 14
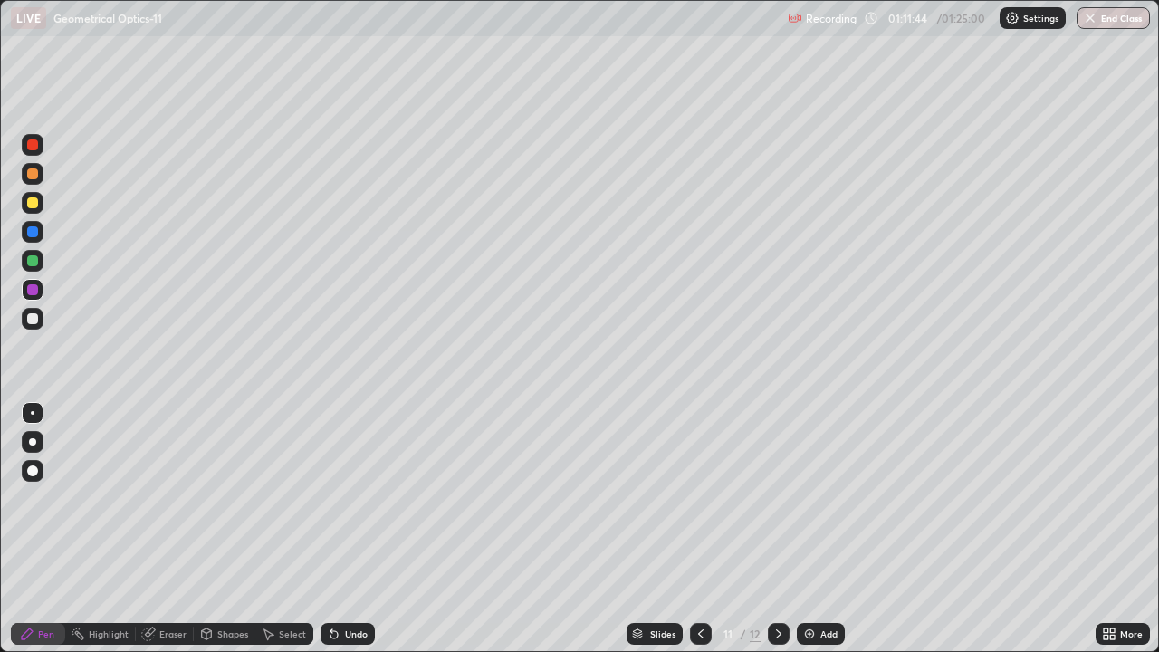
click at [331, 584] on icon at bounding box center [334, 634] width 7 height 7
click at [695, 584] on div at bounding box center [701, 634] width 22 height 36
click at [772, 584] on icon at bounding box center [779, 634] width 14 height 14
click at [699, 584] on icon at bounding box center [701, 634] width 14 height 14
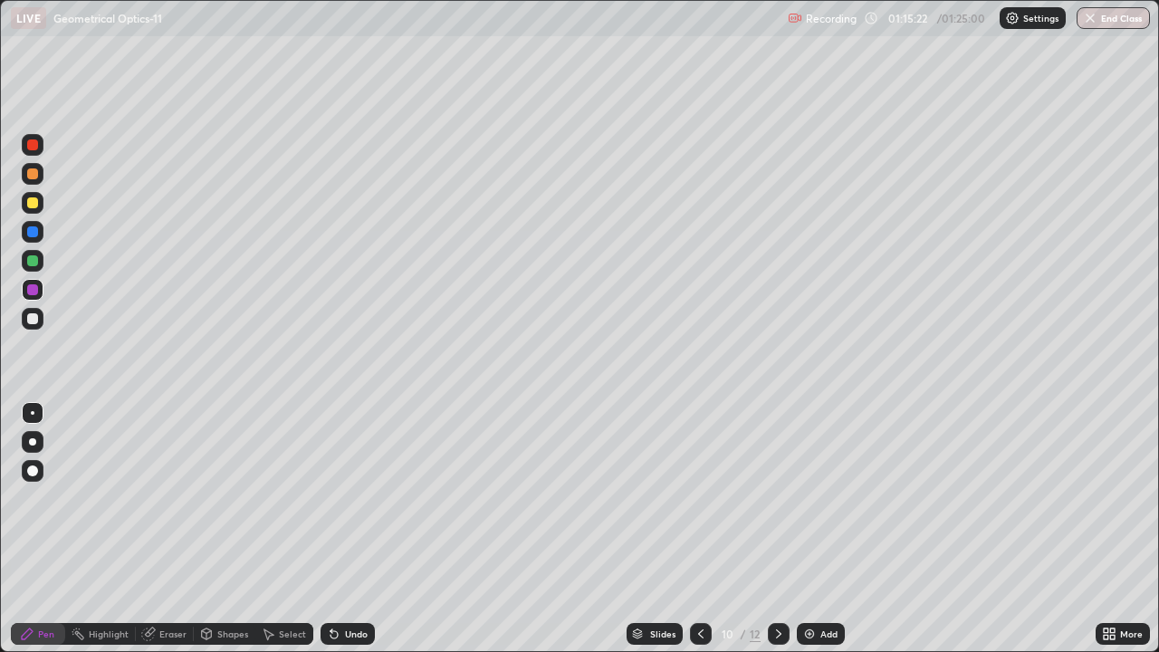
click at [780, 584] on div at bounding box center [779, 634] width 22 height 22
click at [933, 19] on div "Recording 01:17:04 / 01:25:00 Settings End Class" at bounding box center [969, 18] width 362 height 35
click at [1147, 12] on button "End Class" at bounding box center [1113, 18] width 73 height 22
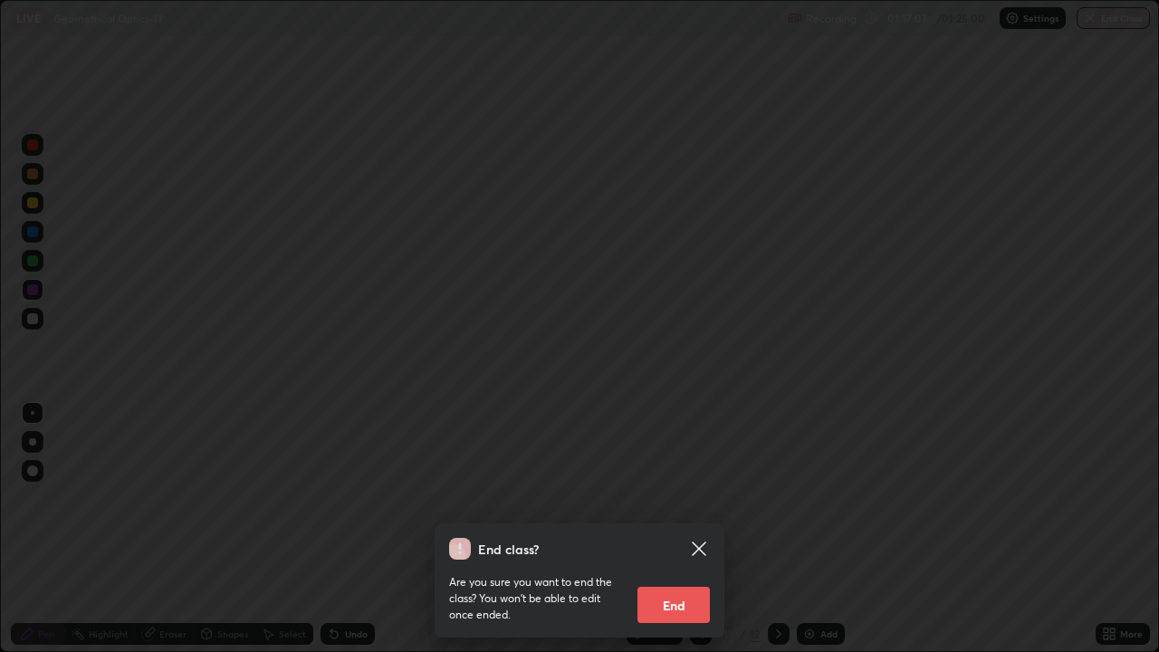
click at [698, 545] on icon at bounding box center [699, 549] width 22 height 22
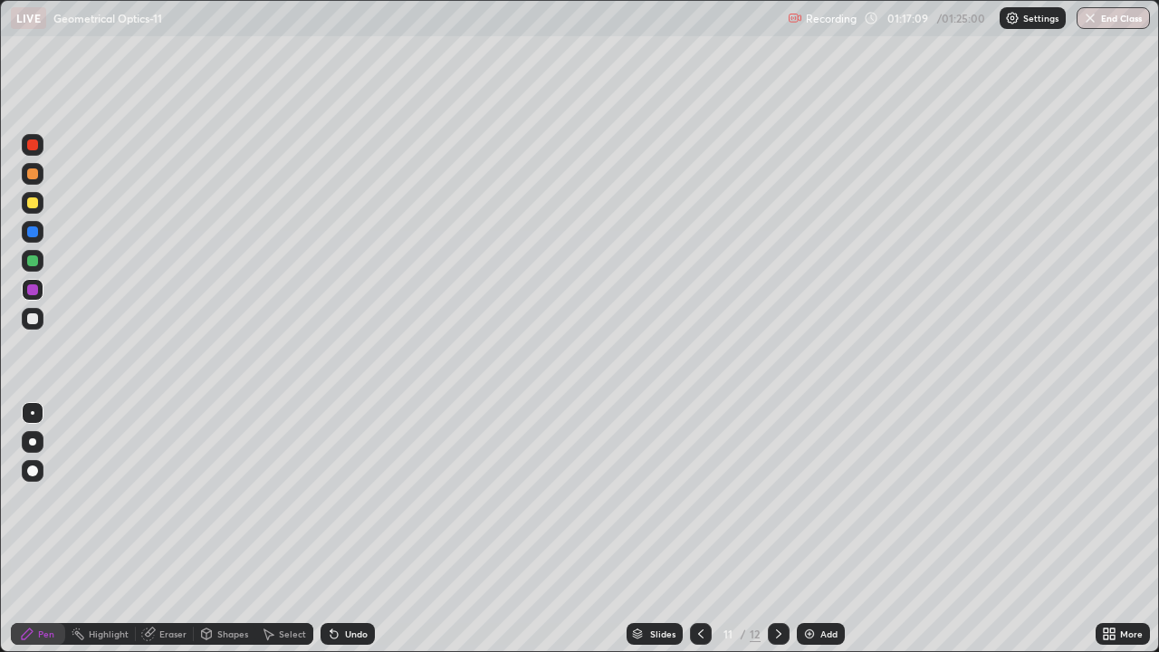
click at [1099, 14] on button "End Class" at bounding box center [1113, 18] width 73 height 22
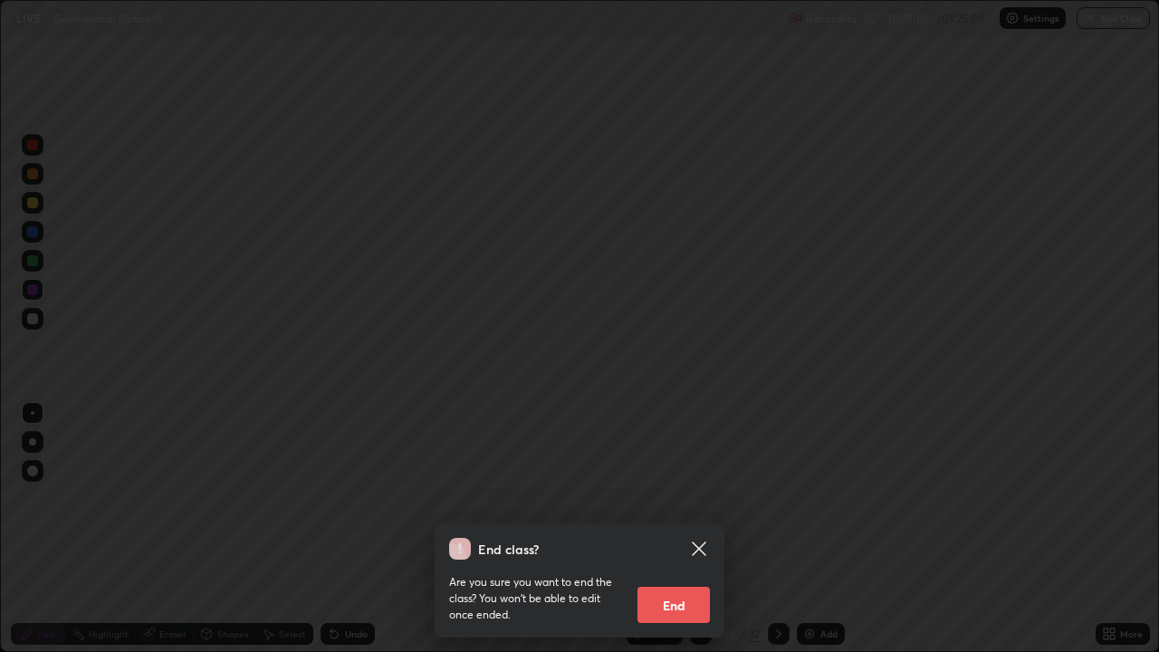
click at [695, 545] on icon at bounding box center [699, 549] width 14 height 14
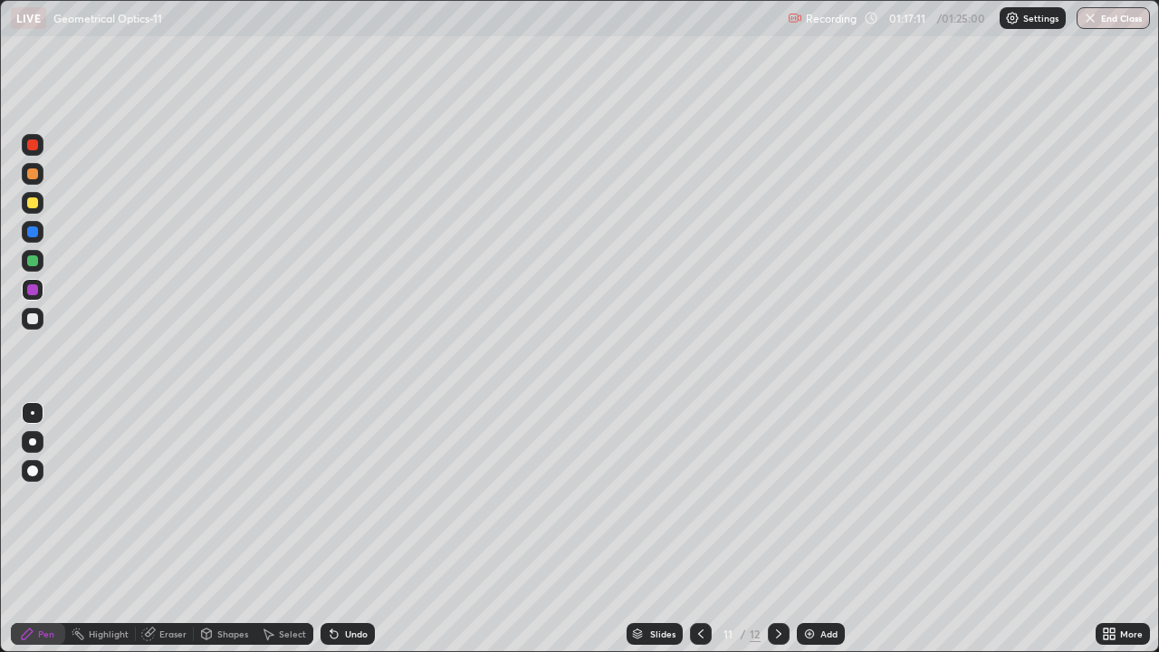
click at [1110, 18] on button "End Class" at bounding box center [1113, 18] width 73 height 22
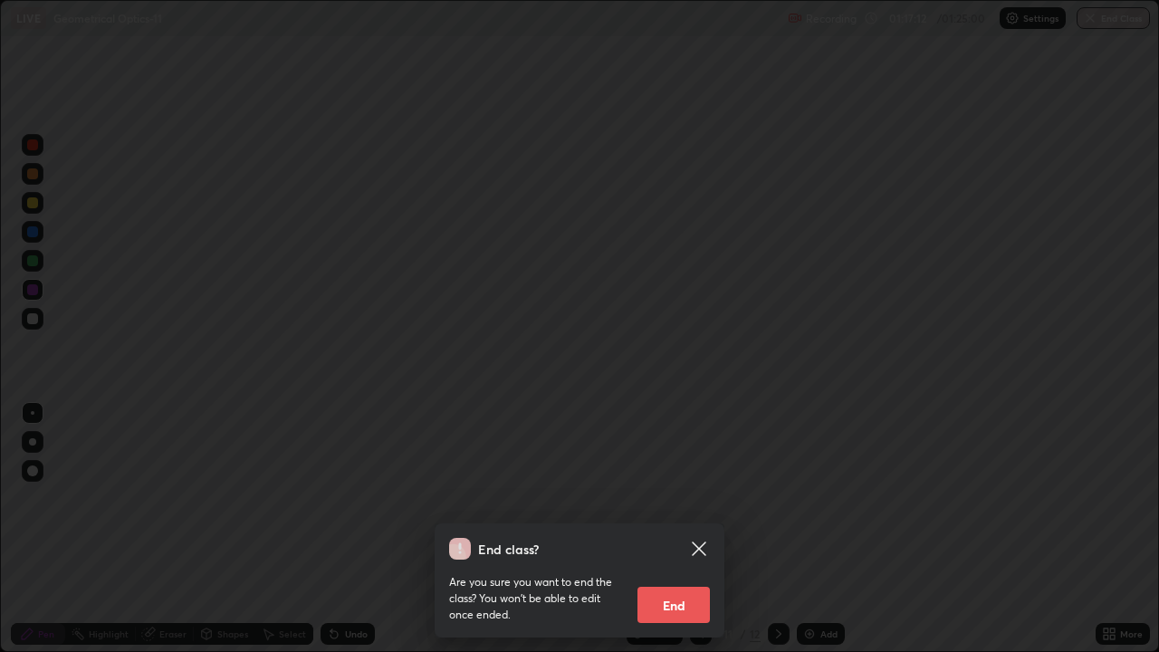
click at [679, 584] on button "End" at bounding box center [674, 605] width 72 height 36
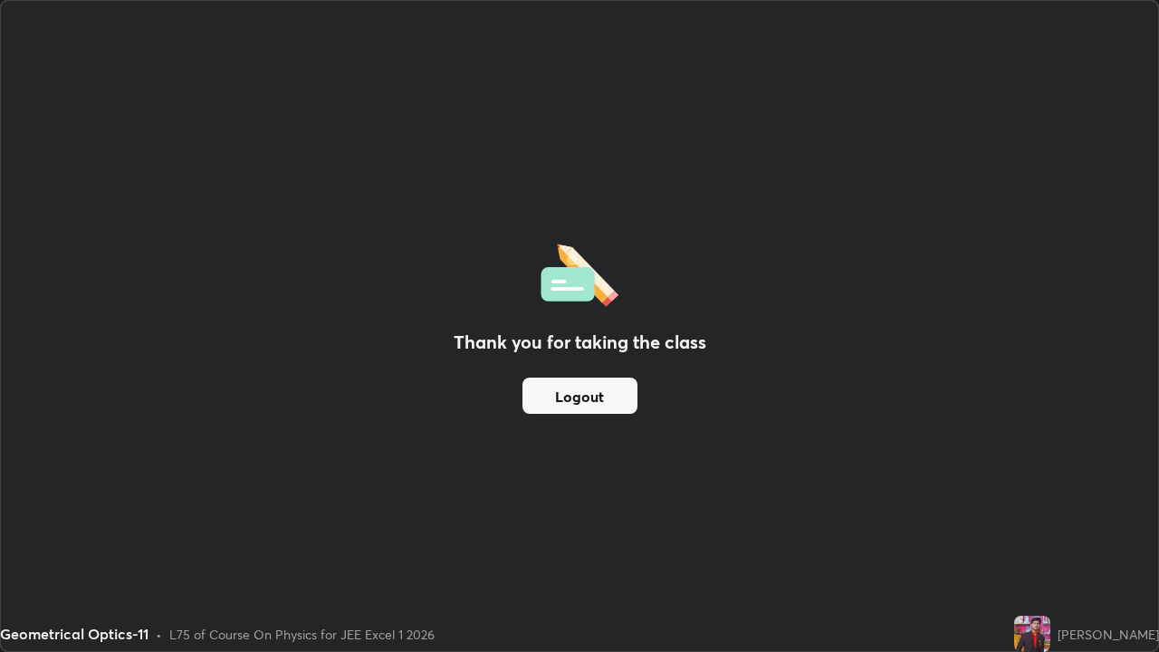
click at [573, 390] on button "Logout" at bounding box center [580, 396] width 115 height 36
click at [558, 392] on button "Logout" at bounding box center [580, 396] width 115 height 36
click at [559, 400] on button "Logout" at bounding box center [580, 396] width 115 height 36
click at [563, 395] on button "Logout" at bounding box center [580, 396] width 115 height 36
click at [566, 393] on button "Logout" at bounding box center [580, 396] width 115 height 36
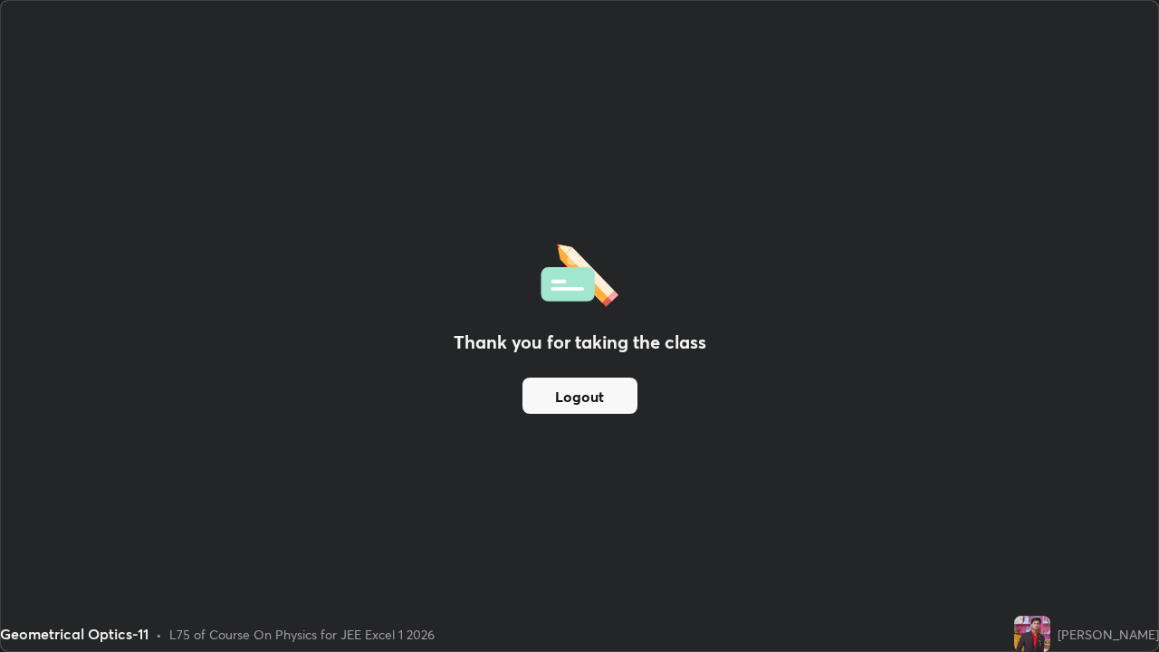
click at [566, 394] on button "Logout" at bounding box center [580, 396] width 115 height 36
click at [1048, 584] on img at bounding box center [1032, 634] width 36 height 36
click at [1043, 584] on img at bounding box center [1032, 634] width 36 height 36
